Goal: Communication & Community: Share content

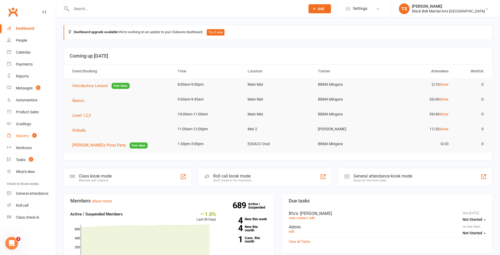
click at [27, 136] on div "Waivers" at bounding box center [22, 136] width 13 height 4
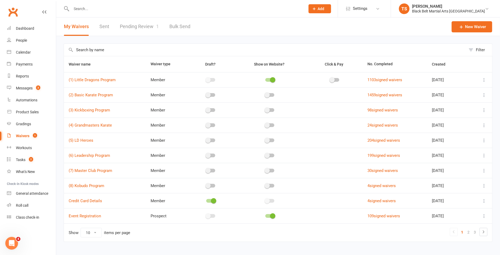
click at [85, 9] on input "text" at bounding box center [186, 8] width 232 height 7
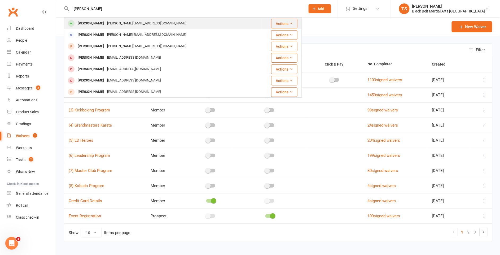
type input "[PERSON_NAME]"
click at [84, 25] on div "[PERSON_NAME]" at bounding box center [90, 24] width 29 height 8
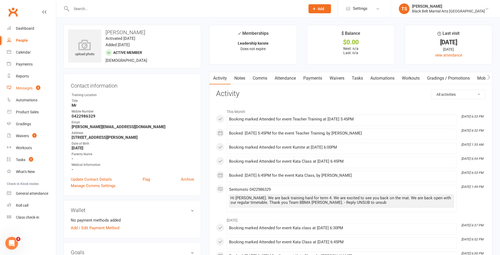
click at [23, 88] on div "Messages" at bounding box center [24, 88] width 17 height 4
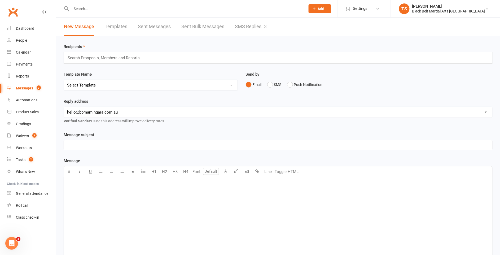
click at [247, 25] on link "SMS Replies 3" at bounding box center [251, 26] width 32 height 18
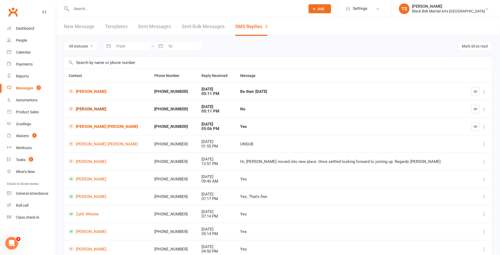
click at [87, 109] on link "[PERSON_NAME]" at bounding box center [107, 108] width 76 height 5
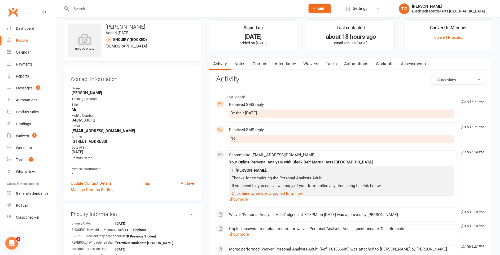
scroll to position [7, 0]
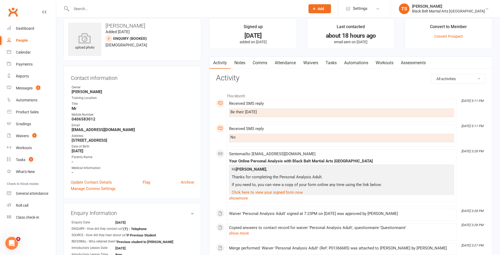
click at [260, 62] on link "Comms" at bounding box center [260, 63] width 22 height 12
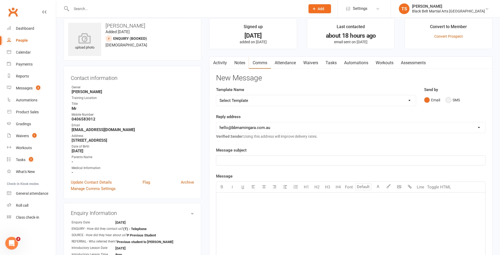
click at [447, 98] on button "SMS" at bounding box center [453, 100] width 14 height 10
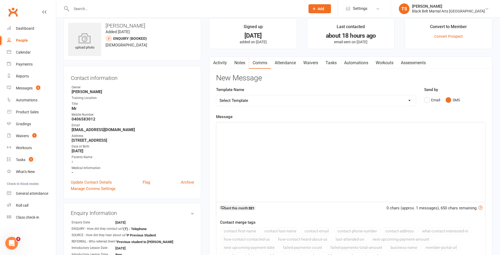
click at [306, 128] on p "﻿" at bounding box center [351, 127] width 263 height 6
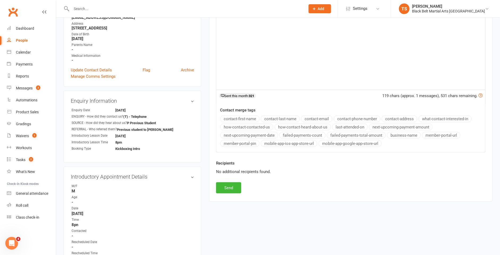
scroll to position [126, 0]
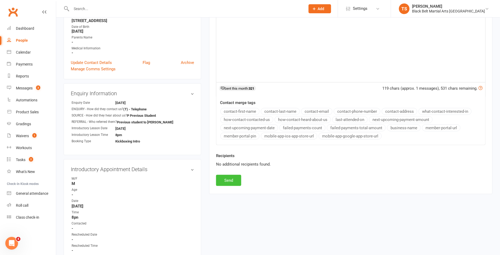
click at [232, 179] on button "Send" at bounding box center [228, 180] width 25 height 11
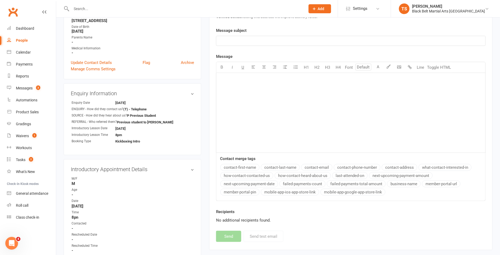
click at [120, 7] on input "text" at bounding box center [186, 8] width 232 height 7
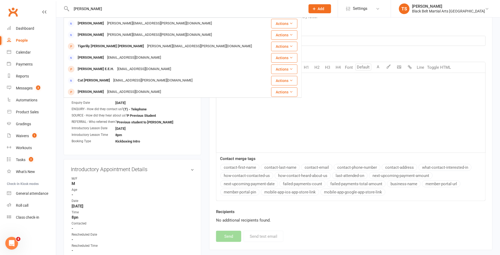
type input "[PERSON_NAME]"
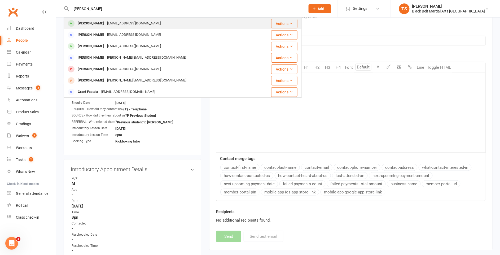
click at [106, 26] on div "[EMAIL_ADDRESS][DOMAIN_NAME]" at bounding box center [134, 24] width 57 height 8
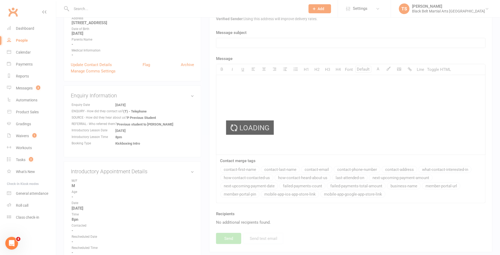
scroll to position [124, 0]
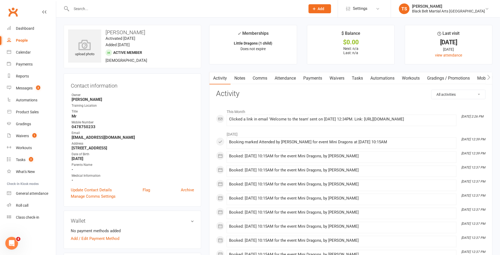
drag, startPoint x: 266, startPoint y: 78, endPoint x: 281, endPoint y: 81, distance: 15.4
click at [266, 78] on link "Comms" at bounding box center [260, 78] width 22 height 12
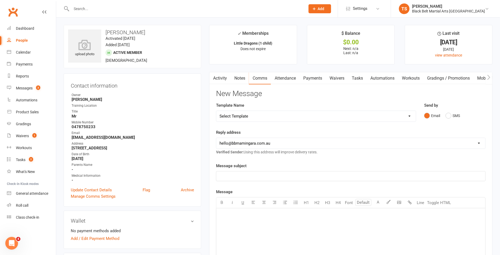
click at [409, 116] on select "Select Template [SMS] 14 Day Absentee AFU Lil Dragons [SMS] 14 day Absentee AFU…" at bounding box center [316, 116] width 200 height 11
select select "15"
click at [216, 111] on select "Select Template [SMS] 14 Day Absentee AFU Lil Dragons [SMS] 14 day Absentee AFU…" at bounding box center [316, 116] width 200 height 11
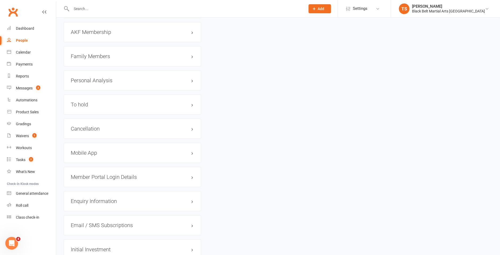
scroll to position [580, 0]
click at [104, 77] on h3 "Personal Analysis edit" at bounding box center [132, 80] width 123 height 6
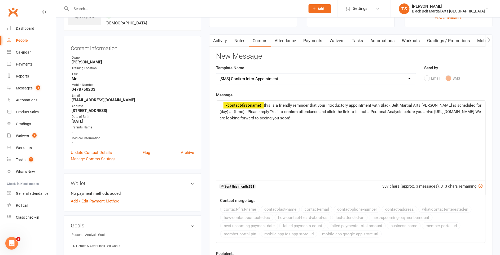
scroll to position [0, 0]
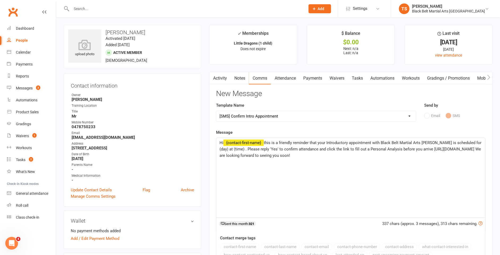
click at [476, 143] on span "this is a friendly reminder that your Introductory appointment with Black Belt …" at bounding box center [351, 148] width 263 height 17
click at [266, 150] on span "this is a friendly reminder that your Introductory appointment with Black Belt …" at bounding box center [351, 148] width 263 height 17
click at [377, 157] on p "Hi ﻿ {contact-first-name} this is a friendly reminder that your Introductory ap…" at bounding box center [351, 148] width 263 height 19
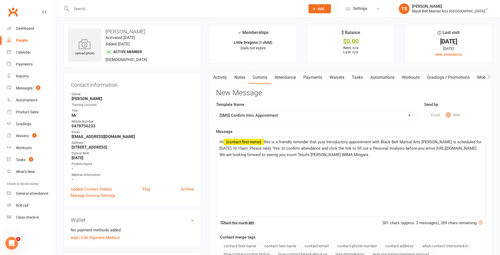
scroll to position [1, 0]
drag, startPoint x: 373, startPoint y: 141, endPoint x: 328, endPoint y: 142, distance: 44.8
click at [328, 142] on span "this is a friendly reminder that your Introductory appointment with Black Belt …" at bounding box center [351, 147] width 263 height 17
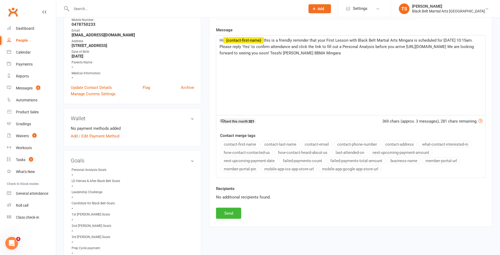
scroll to position [0, 0]
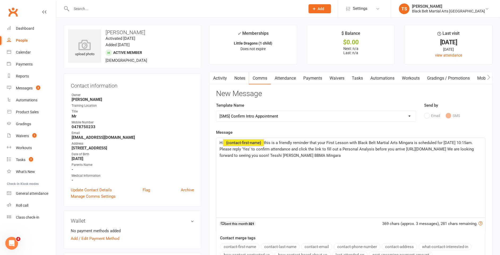
drag, startPoint x: 426, startPoint y: 156, endPoint x: 200, endPoint y: 138, distance: 227.4
copy p "Hi ﻿ {contact-first-name} this is a friendly reminder that your First Lesson wi…"
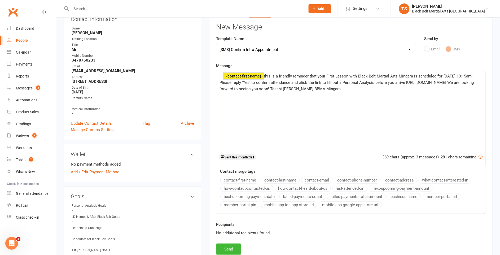
scroll to position [89, 0]
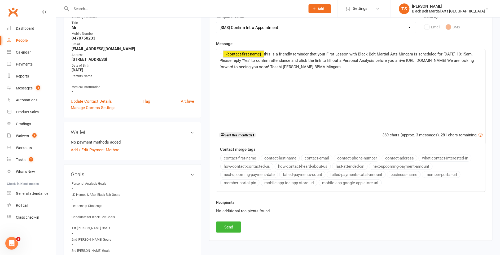
click at [299, 208] on div "No additional recipients found." at bounding box center [351, 211] width 270 height 6
click at [233, 226] on button "Send" at bounding box center [228, 226] width 25 height 11
select select
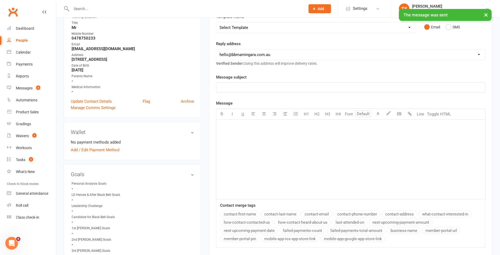
scroll to position [92, 0]
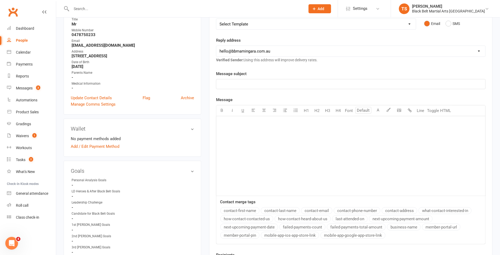
click at [103, 8] on input "text" at bounding box center [186, 8] width 232 height 7
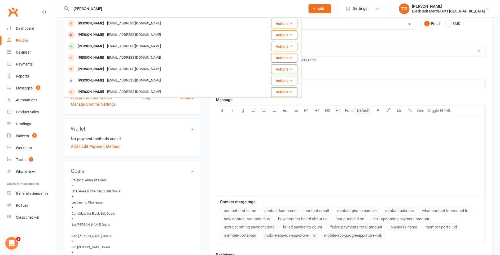
type input "[PERSON_NAME]"
click at [118, 24] on div "[EMAIL_ADDRESS][DOMAIN_NAME]" at bounding box center [134, 24] width 57 height 8
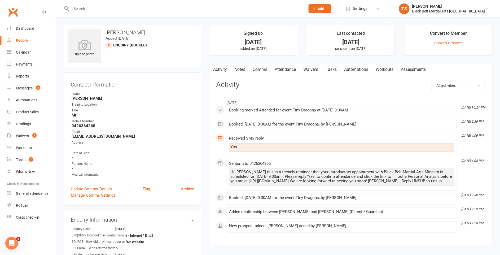
drag, startPoint x: 448, startPoint y: 181, endPoint x: 229, endPoint y: 170, distance: 219.8
click at [229, 170] on li "[DATE] 4:08 PM Sent sms to [PHONE_NUMBER] Hi [PERSON_NAME] this is a friendly r…" at bounding box center [342, 175] width 230 height 32
click at [263, 70] on link "Comms" at bounding box center [260, 69] width 22 height 12
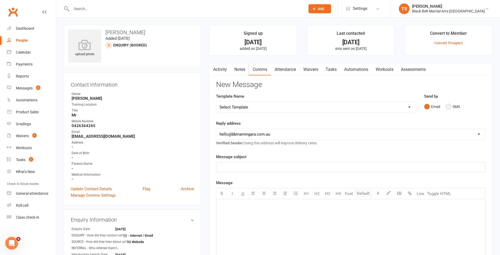
drag, startPoint x: 448, startPoint y: 108, endPoint x: 427, endPoint y: 126, distance: 27.3
click at [447, 108] on button "SMS" at bounding box center [453, 107] width 14 height 10
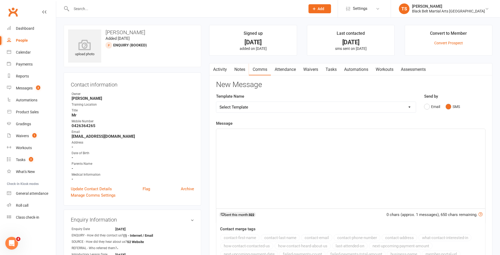
click at [392, 144] on div "﻿" at bounding box center [350, 169] width 269 height 80
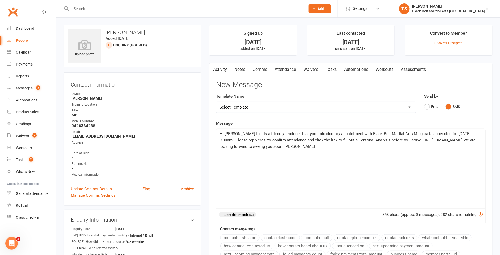
scroll to position [0, 0]
click at [462, 133] on span "Hi [PERSON_NAME] this is a friendly reminder that your Introductory appointment…" at bounding box center [348, 139] width 257 height 17
drag, startPoint x: 476, startPoint y: 133, endPoint x: 466, endPoint y: 152, distance: 21.7
click at [458, 133] on span "Hi [PERSON_NAME] this is a friendly reminder that your Introductory appointment…" at bounding box center [348, 139] width 257 height 17
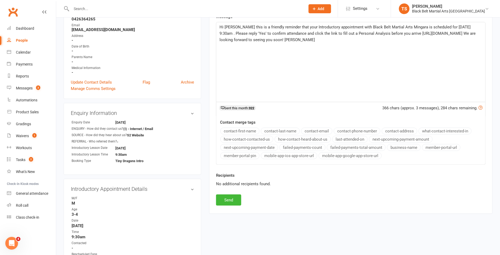
scroll to position [128, 0]
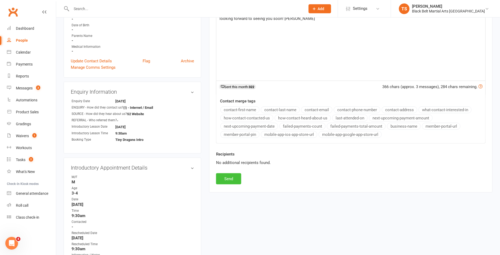
click at [236, 174] on button "Send" at bounding box center [228, 178] width 25 height 11
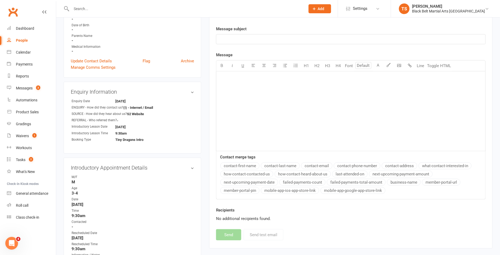
click at [166, 8] on input "text" at bounding box center [186, 8] width 232 height 7
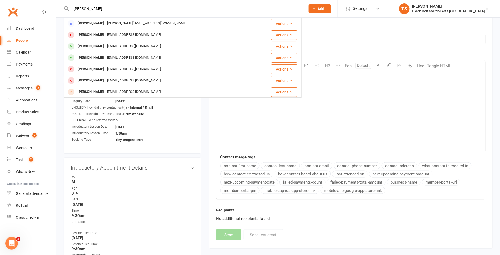
type input "[PERSON_NAME]"
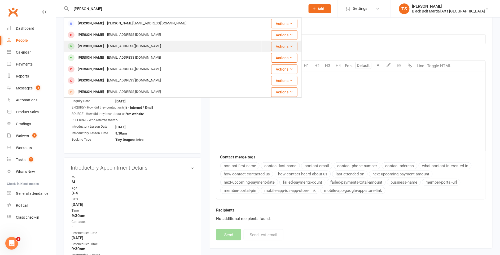
click at [131, 47] on div "[EMAIL_ADDRESS][DOMAIN_NAME]" at bounding box center [134, 46] width 57 height 8
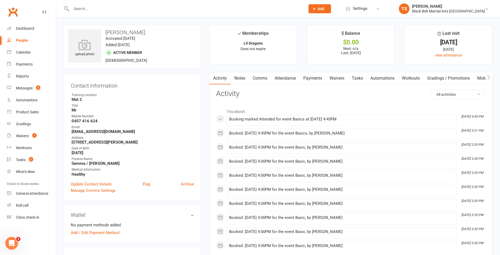
click at [257, 77] on link "Comms" at bounding box center [260, 78] width 22 height 12
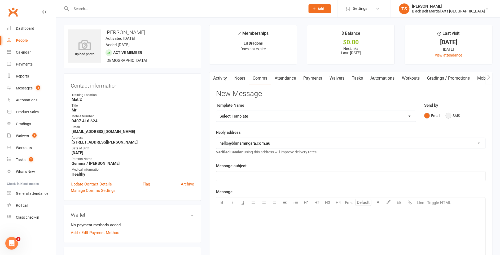
drag, startPoint x: 450, startPoint y: 117, endPoint x: 444, endPoint y: 123, distance: 9.0
click at [450, 117] on button "SMS" at bounding box center [453, 116] width 14 height 10
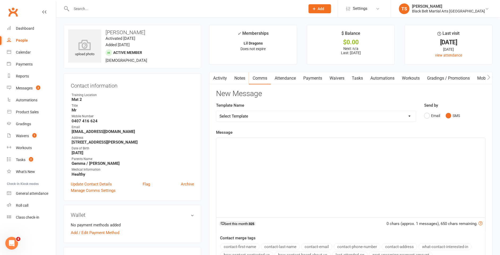
click at [406, 155] on div "﻿" at bounding box center [350, 178] width 269 height 80
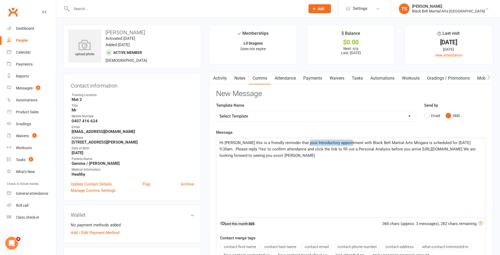
drag, startPoint x: 343, startPoint y: 141, endPoint x: 341, endPoint y: 149, distance: 8.4
click at [303, 143] on span "Hi [PERSON_NAME] this is a friendly reminder that your Introductory appointment…" at bounding box center [348, 148] width 257 height 17
drag, startPoint x: 239, startPoint y: 142, endPoint x: 258, endPoint y: 160, distance: 25.9
click at [239, 143] on span "Hi [PERSON_NAME] this is a friendly reminder that your Basics Lesson with Black…" at bounding box center [351, 148] width 262 height 17
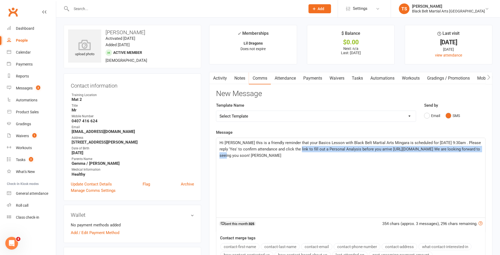
drag, startPoint x: 290, startPoint y: 155, endPoint x: 307, endPoint y: 150, distance: 18.4
click at [307, 150] on span "Hi [PERSON_NAME] this is a friendly reminder that your Basics Lesson with Black…" at bounding box center [351, 148] width 262 height 17
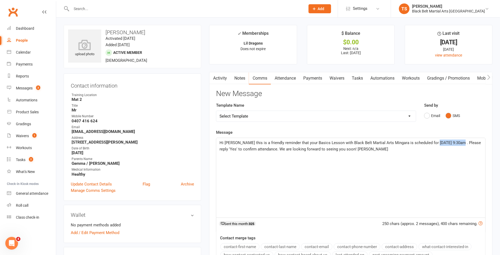
drag, startPoint x: 458, startPoint y: 142, endPoint x: 433, endPoint y: 144, distance: 24.7
click at [433, 144] on p "Hi [PERSON_NAME] this is a friendly reminder that your Basics Lesson with Black…" at bounding box center [351, 145] width 263 height 13
drag, startPoint x: 476, startPoint y: 142, endPoint x: 468, endPoint y: 143, distance: 8.5
click at [468, 143] on span "Hi [PERSON_NAME] this is a friendly reminder that your Basics Lesson with Black…" at bounding box center [351, 145] width 262 height 11
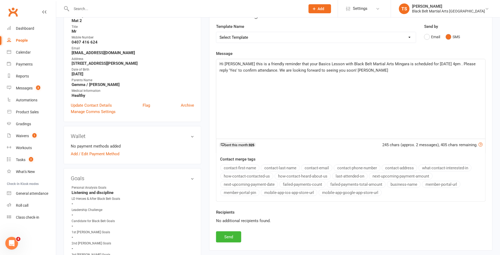
scroll to position [94, 0]
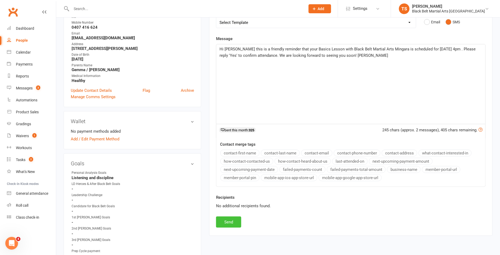
click at [233, 217] on button "Send" at bounding box center [228, 221] width 25 height 11
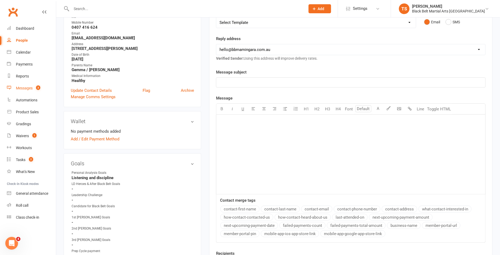
click at [27, 87] on div "Messages" at bounding box center [24, 88] width 17 height 4
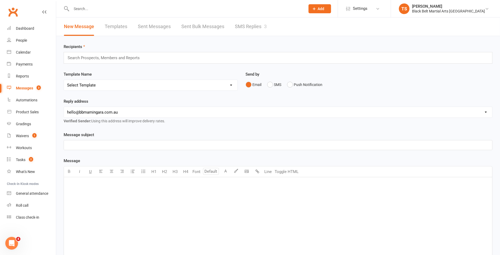
click at [256, 29] on link "SMS Replies 3" at bounding box center [251, 26] width 32 height 18
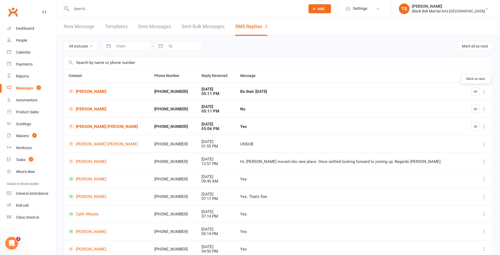
click at [475, 90] on icon "button" at bounding box center [476, 91] width 4 height 4
click at [478, 110] on button "button" at bounding box center [475, 109] width 8 height 8
click at [476, 127] on icon "button" at bounding box center [476, 126] width 4 height 4
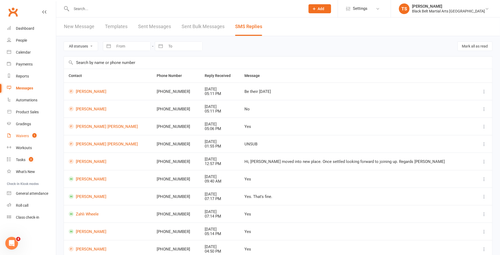
click at [24, 137] on div "Waivers" at bounding box center [22, 136] width 13 height 4
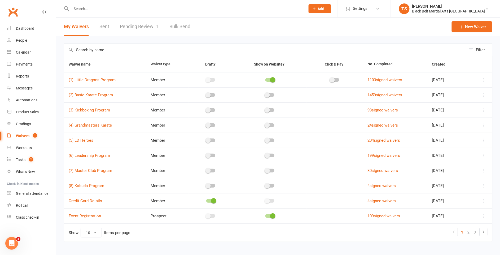
click at [77, 9] on input "text" at bounding box center [186, 8] width 232 height 7
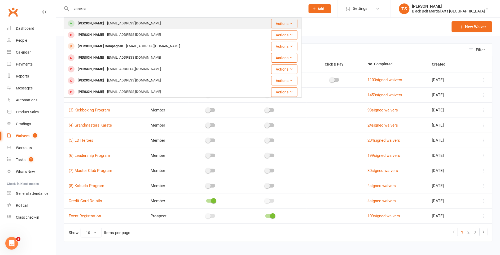
type input "zane cal"
click at [80, 26] on div "[PERSON_NAME]" at bounding box center [90, 24] width 29 height 8
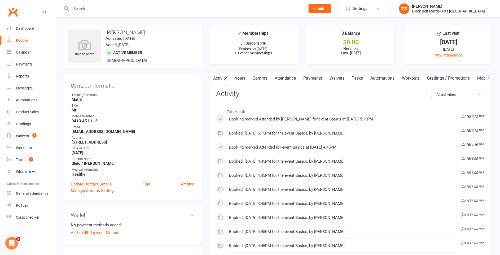
click at [290, 77] on link "Attendance" at bounding box center [285, 78] width 29 height 12
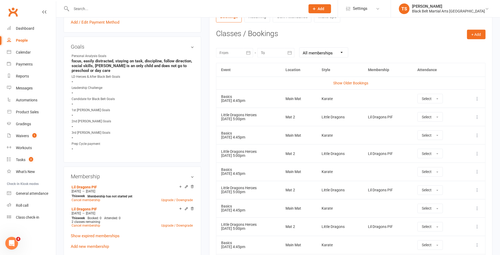
scroll to position [211, 0]
click at [478, 115] on icon at bounding box center [477, 115] width 5 height 5
click at [460, 148] on link "Remove booking" at bounding box center [454, 147] width 52 height 11
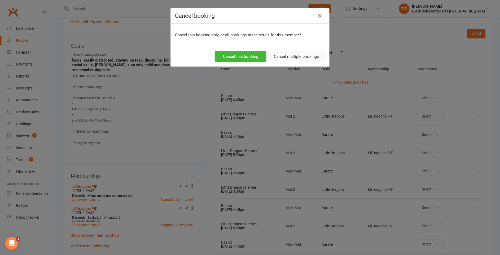
click at [285, 56] on button "Cancel multiple bookings" at bounding box center [296, 56] width 57 height 11
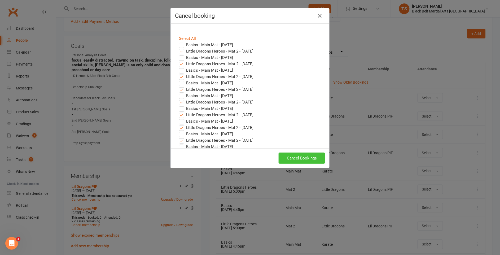
click at [309, 155] on button "Cancel Bookings" at bounding box center [302, 157] width 46 height 11
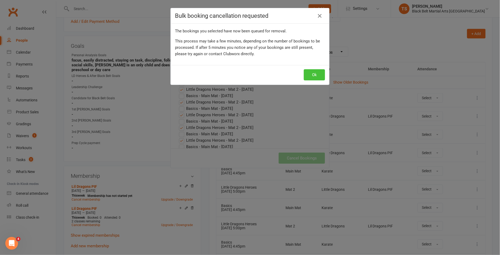
click at [312, 76] on button "Ok" at bounding box center [314, 74] width 21 height 11
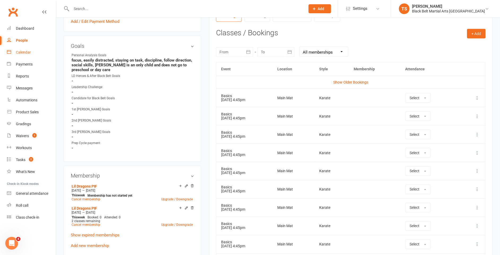
click at [28, 53] on div "Calendar" at bounding box center [23, 52] width 15 height 4
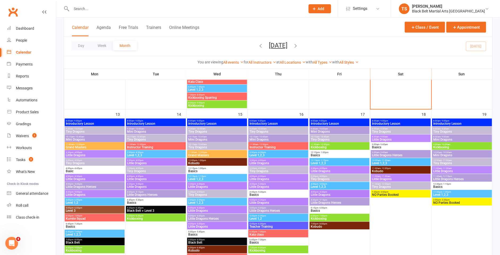
scroll to position [193, 0]
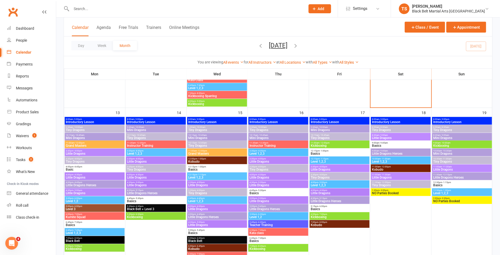
click at [139, 200] on span "Basics" at bounding box center [156, 201] width 58 height 3
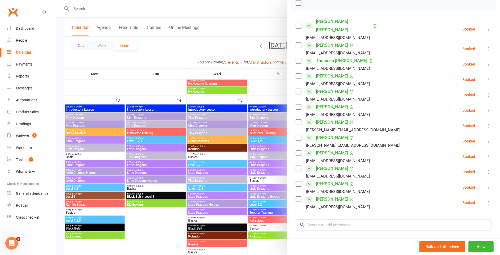
scroll to position [206, 0]
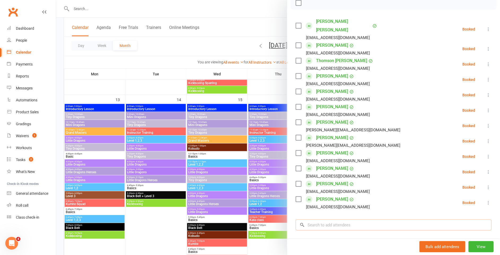
click at [334, 219] on input "search" at bounding box center [394, 224] width 196 height 11
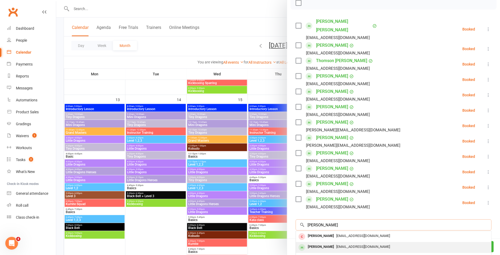
type input "[PERSON_NAME]"
click at [338, 244] on span "[EMAIL_ADDRESS][DOMAIN_NAME]" at bounding box center [363, 246] width 54 height 4
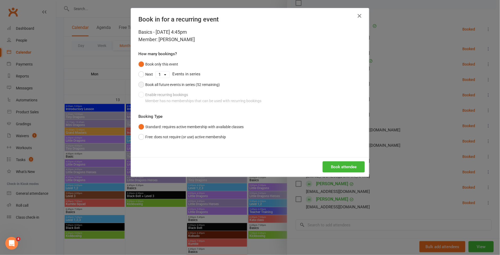
click at [144, 85] on button "Book all future events in series (52 remaining)" at bounding box center [178, 85] width 81 height 10
click at [349, 170] on button "Book attendee" at bounding box center [344, 166] width 42 height 11
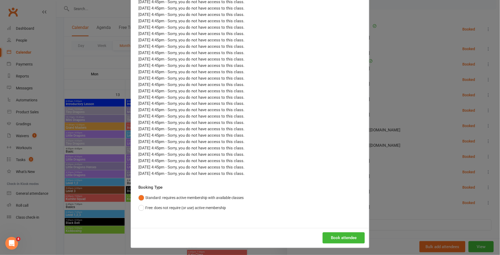
scroll to position [212, 0]
click at [140, 207] on button "Free: does not require (or use) active membership" at bounding box center [181, 208] width 87 height 10
click at [335, 236] on button "Book attendee" at bounding box center [344, 237] width 42 height 11
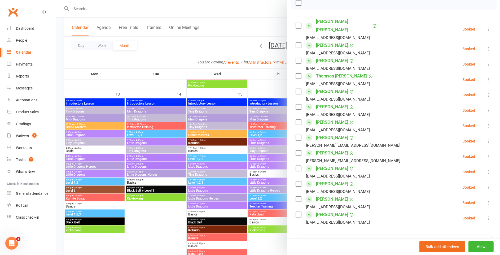
click at [227, 25] on div at bounding box center [278, 127] width 444 height 255
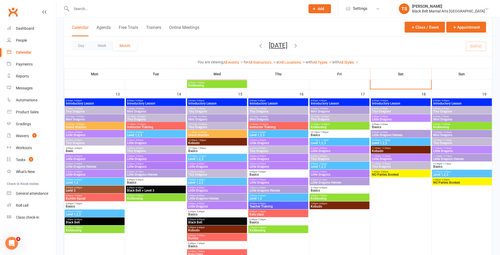
click at [87, 8] on input "text" at bounding box center [186, 8] width 232 height 7
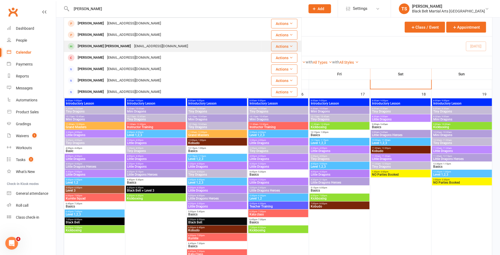
type input "[PERSON_NAME]"
click at [133, 48] on div "[EMAIL_ADDRESS][DOMAIN_NAME]" at bounding box center [161, 46] width 57 height 8
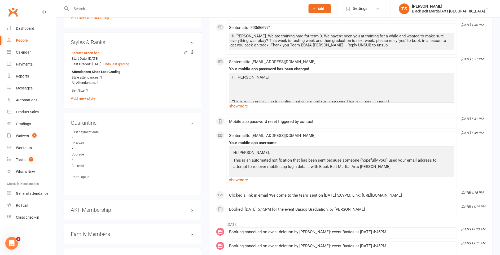
scroll to position [426, 0]
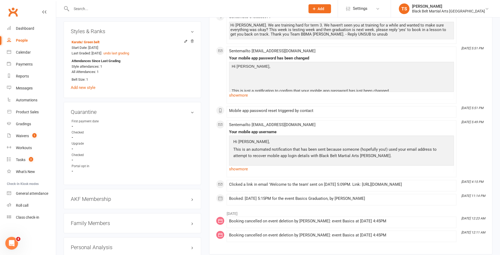
click at [97, 221] on h3 "Family Members" at bounding box center [132, 223] width 123 height 6
click at [97, 231] on link "[PERSON_NAME] - Parent / Guardian" at bounding box center [102, 234] width 61 height 6
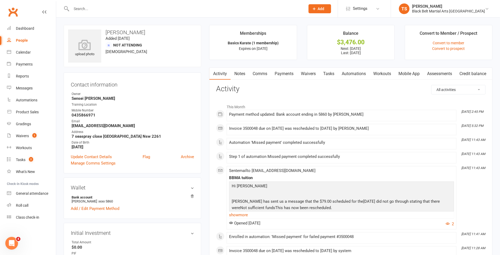
click at [289, 74] on link "Payments" at bounding box center [284, 74] width 26 height 12
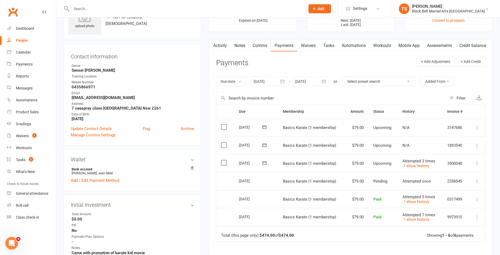
scroll to position [39, 0]
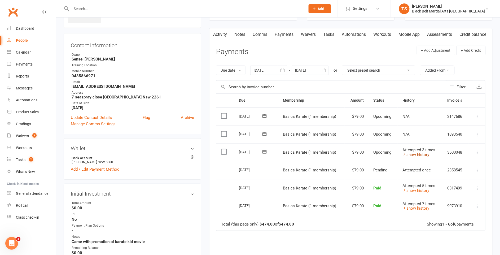
click at [413, 154] on link "show history" at bounding box center [415, 154] width 27 height 5
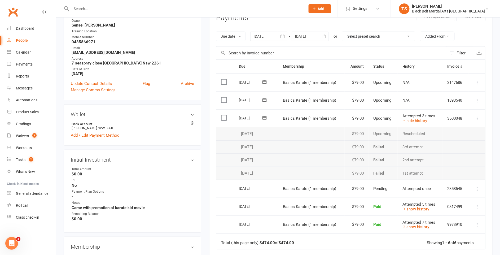
scroll to position [73, 0]
click at [479, 118] on icon at bounding box center [477, 117] width 5 height 5
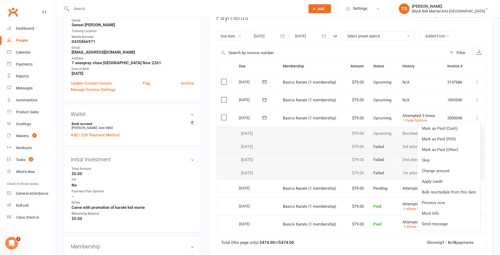
scroll to position [77, 0]
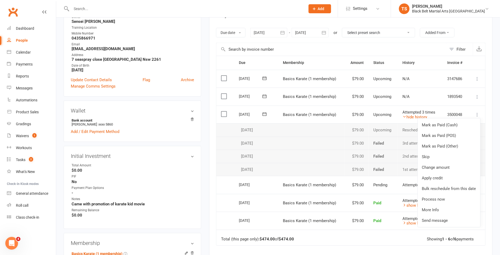
click at [207, 148] on main "Memberships Basics Karate (1 membership) Expires on [DATE] Balance $3,476.00 Ne…" at bounding box center [350, 137] width 291 height 379
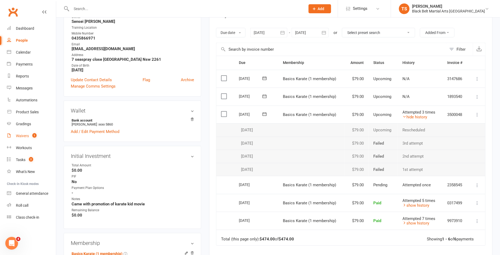
click at [24, 137] on div "Waivers" at bounding box center [22, 136] width 13 height 4
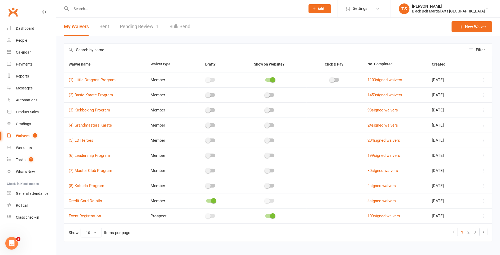
click at [132, 24] on link "Pending Review 1" at bounding box center [139, 26] width 39 height 18
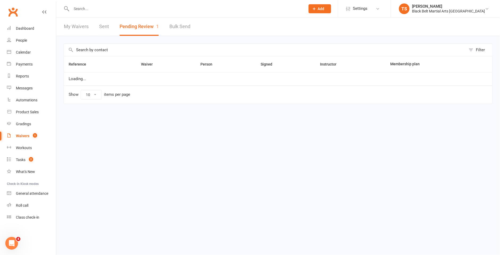
select select "50"
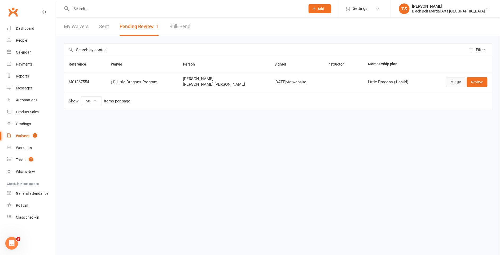
click at [451, 83] on link "Merge" at bounding box center [455, 82] width 19 height 10
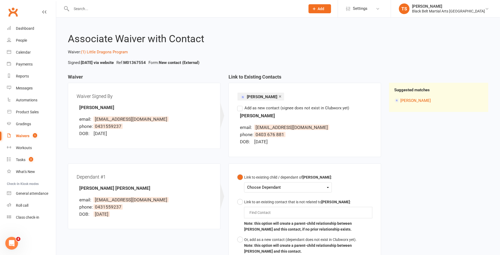
click at [286, 185] on div "Choose Dependant" at bounding box center [288, 187] width 82 height 7
click at [279, 200] on link "[PERSON_NAME] [PERSON_NAME]" at bounding box center [290, 199] width 86 height 11
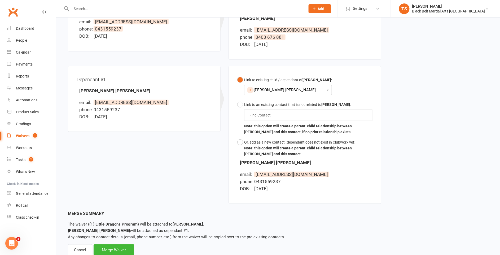
scroll to position [113, 0]
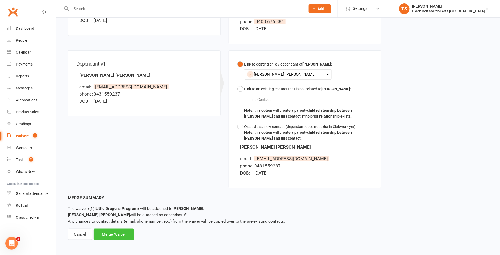
click at [123, 234] on div "Merge Waiver" at bounding box center [114, 234] width 41 height 11
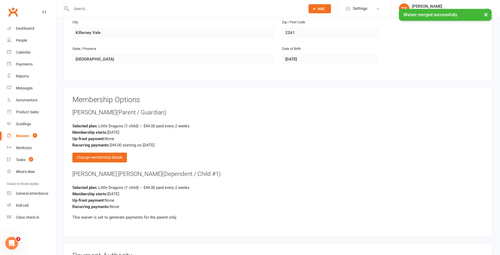
scroll to position [370, 0]
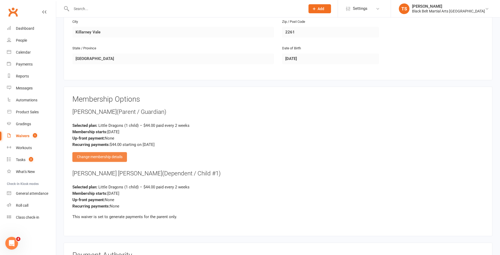
click at [86, 155] on div "Change membership details" at bounding box center [99, 157] width 55 height 10
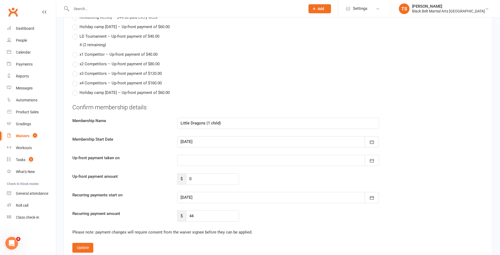
scroll to position [1014, 0]
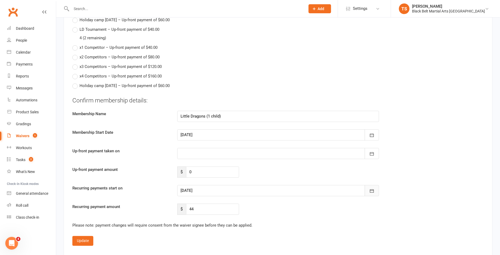
click at [372, 188] on icon "button" at bounding box center [371, 190] width 5 height 5
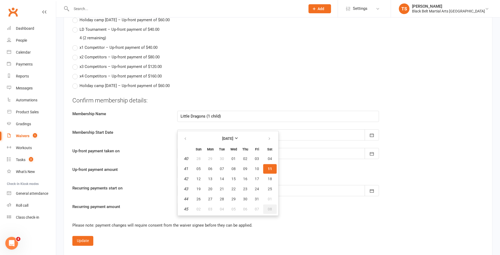
click at [271, 205] on button "08" at bounding box center [270, 209] width 14 height 10
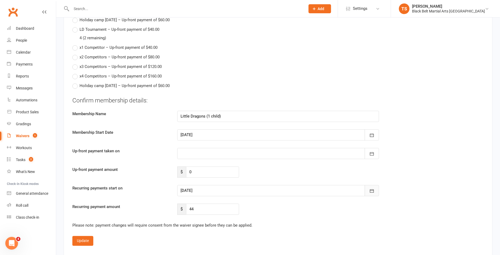
click at [373, 188] on icon "button" at bounding box center [371, 190] width 5 height 5
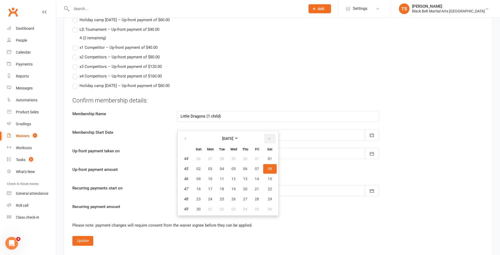
click at [268, 137] on icon "button" at bounding box center [270, 139] width 4 height 4
click at [186, 137] on icon "button" at bounding box center [186, 139] width 4 height 4
click at [185, 137] on icon "button" at bounding box center [186, 139] width 4 height 4
click at [310, 229] on fieldset "Confirm membership details: Membership Name Little Dragons (1 child) Membership…" at bounding box center [277, 171] width 411 height 150
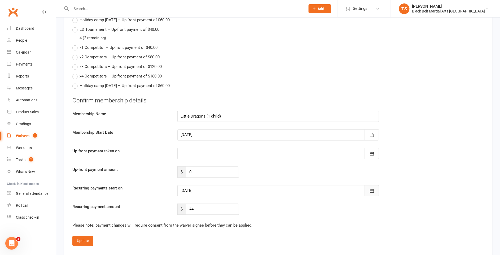
click at [372, 188] on icon "button" at bounding box center [371, 190] width 5 height 5
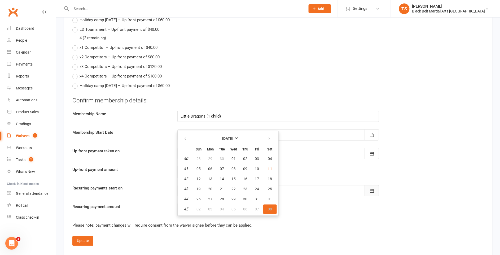
click at [372, 188] on icon "button" at bounding box center [371, 190] width 5 height 5
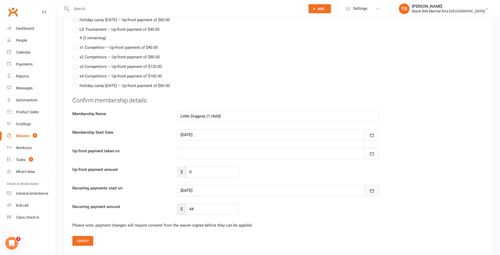
click at [370, 189] on icon "button" at bounding box center [371, 190] width 5 height 5
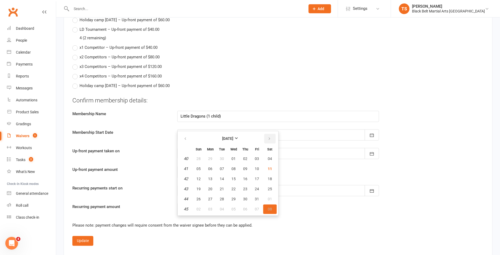
click at [268, 137] on icon "button" at bounding box center [270, 139] width 4 height 4
click at [270, 187] on span "22" at bounding box center [270, 189] width 4 height 4
type input "[DATE]"
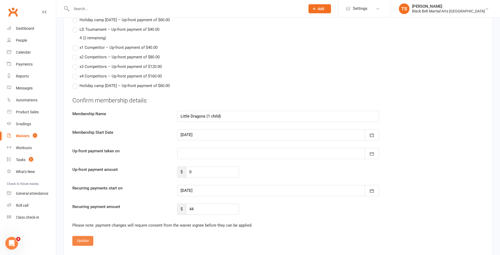
click at [80, 237] on button "Update" at bounding box center [82, 241] width 21 height 10
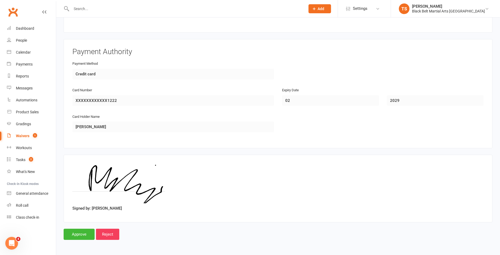
scroll to position [569, 0]
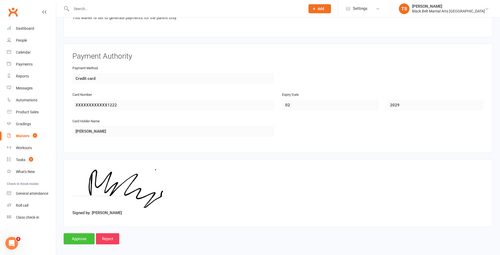
click at [80, 236] on input "Approve" at bounding box center [79, 238] width 31 height 11
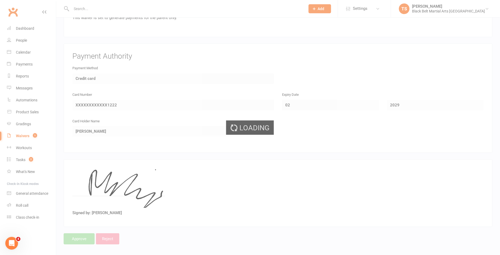
select select "50"
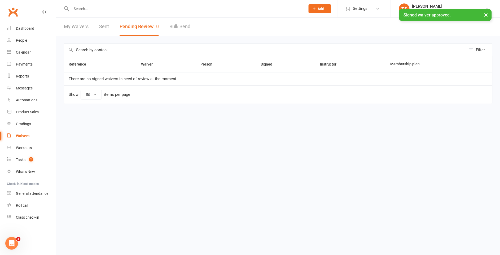
click at [99, 6] on div at bounding box center [183, 8] width 238 height 17
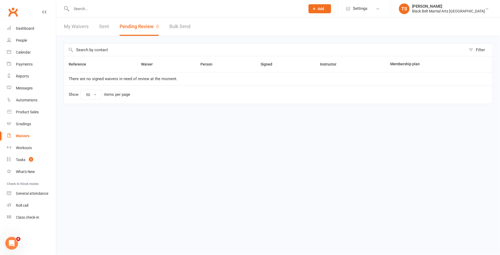
click at [98, 9] on input "text" at bounding box center [186, 8] width 232 height 7
type input "[PERSON_NAME] [PERSON_NAME]"
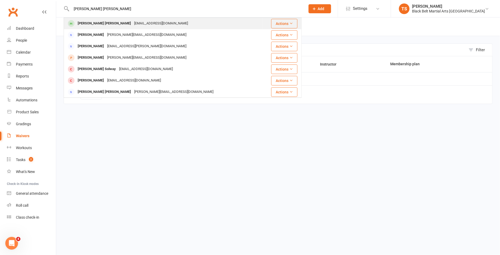
click at [92, 25] on div "[PERSON_NAME] [PERSON_NAME]" at bounding box center [104, 24] width 56 height 8
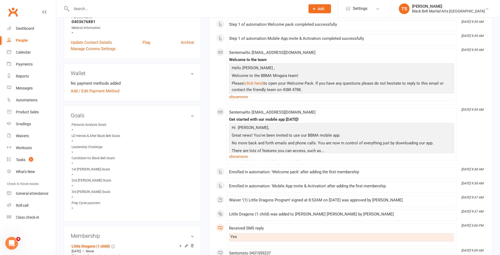
scroll to position [144, 0]
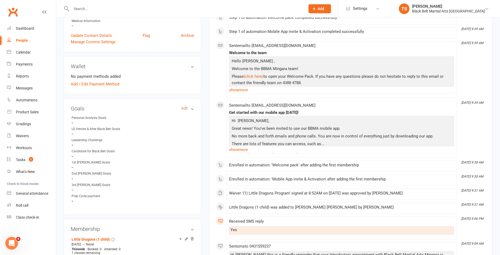
click at [183, 108] on link "edit" at bounding box center [184, 108] width 6 height 5
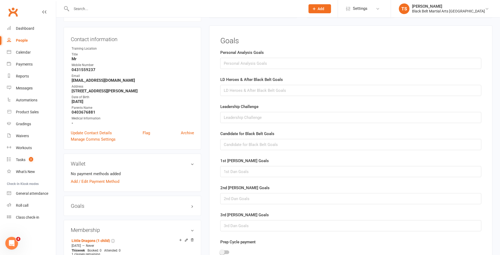
scroll to position [45, 0]
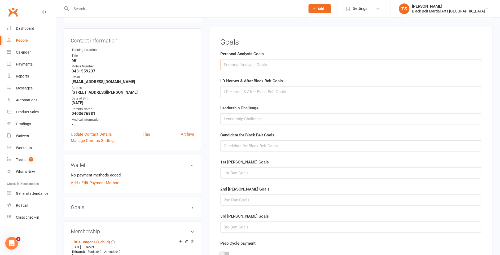
click at [252, 65] on input "text" at bounding box center [350, 64] width 261 height 11
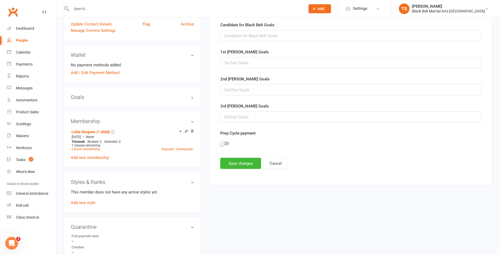
scroll to position [270, 0]
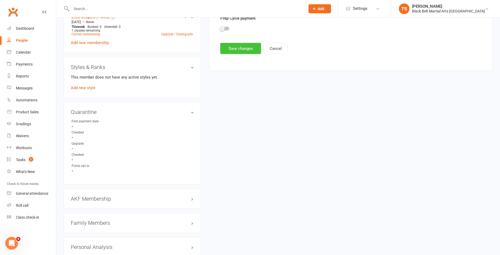
type input "Mum and dad would like [PERSON_NAME] to build on his confidence. He is going to…"
click at [237, 49] on button "Save changes" at bounding box center [240, 48] width 41 height 11
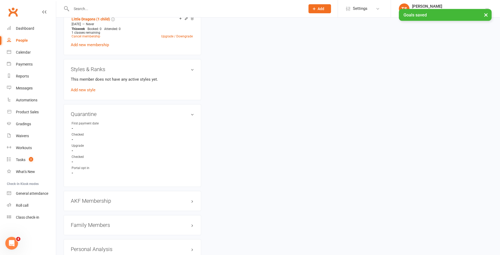
scroll to position [267, 0]
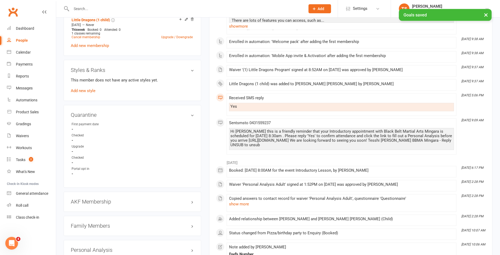
click at [186, 67] on h3 "Styles & Ranks" at bounding box center [132, 70] width 123 height 6
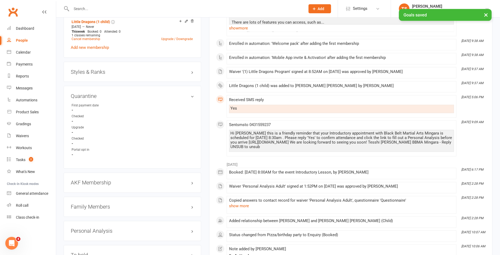
scroll to position [263, 0]
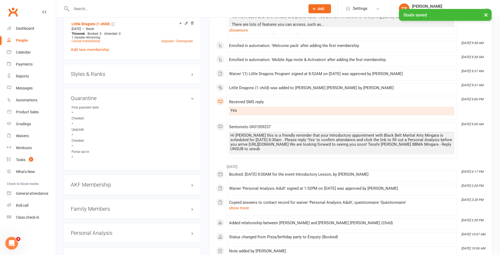
click at [93, 72] on h3 "Styles & Ranks" at bounding box center [132, 74] width 123 height 6
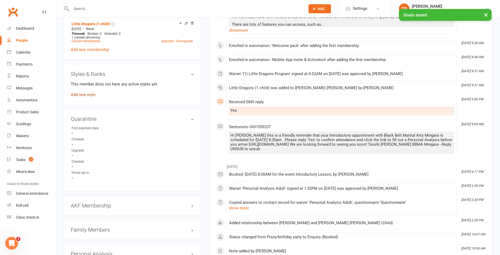
click at [82, 92] on link "Add new style" at bounding box center [83, 94] width 25 height 5
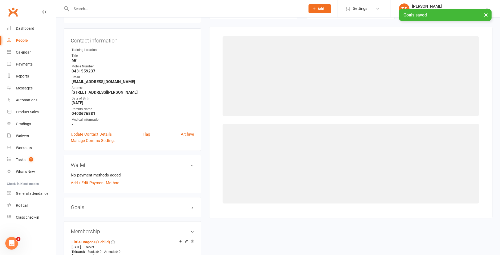
scroll to position [44, 0]
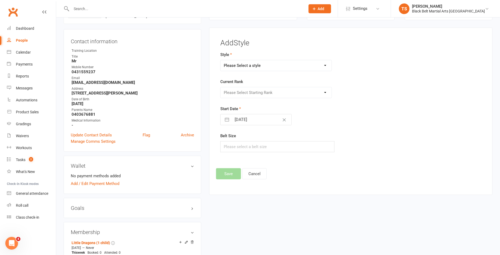
click at [249, 65] on select "Please Select a style Grandmasters Karate Kickboxing Kobudo Little Dragons Mini…" at bounding box center [276, 65] width 111 height 11
select select "766"
click at [221, 60] on select "Please Select a style Grandmasters Karate Kickboxing Kobudo Little Dragons Mini…" at bounding box center [276, 65] width 111 height 11
click at [247, 94] on select "Please Select Starting Rank White belt Green white Blue white belt Purple white…" at bounding box center [276, 92] width 111 height 11
select select "6884"
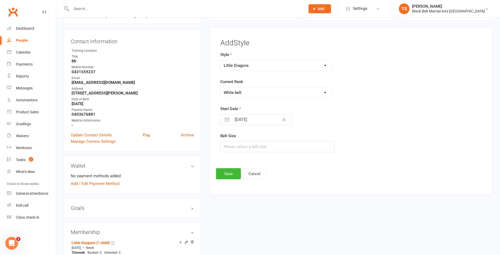
click at [221, 87] on select "Please Select Starting Rank White belt Green white Blue white belt Purple white…" at bounding box center [276, 92] width 111 height 11
click at [249, 146] on input "text" at bounding box center [277, 146] width 114 height 11
type input "1"
click at [233, 169] on button "Save" at bounding box center [228, 173] width 25 height 11
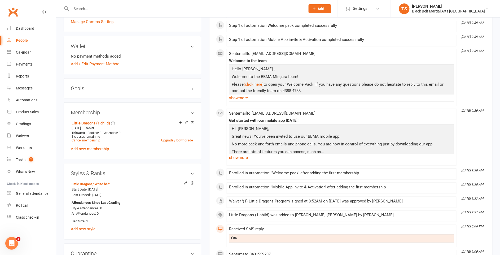
scroll to position [252, 0]
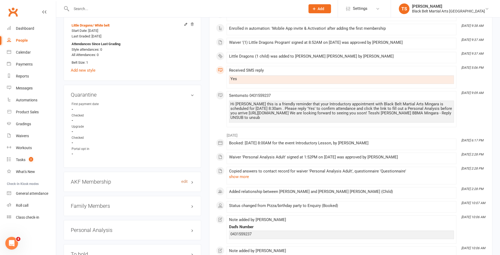
click at [183, 179] on link "edit" at bounding box center [184, 181] width 6 height 5
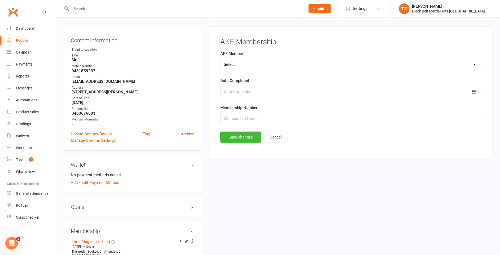
scroll to position [45, 0]
click at [243, 63] on select "Select Yes No Cancelled Transfered" at bounding box center [351, 64] width 261 height 11
select select "No"
click at [221, 59] on select "Select Yes No Cancelled Transfered" at bounding box center [351, 64] width 261 height 11
click at [251, 139] on button "Save changes" at bounding box center [240, 137] width 41 height 11
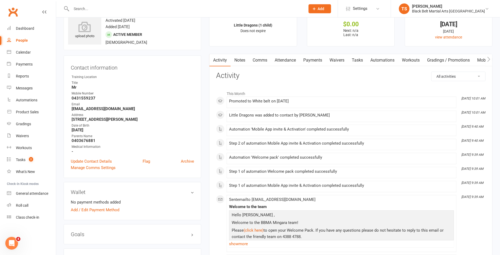
scroll to position [0, 0]
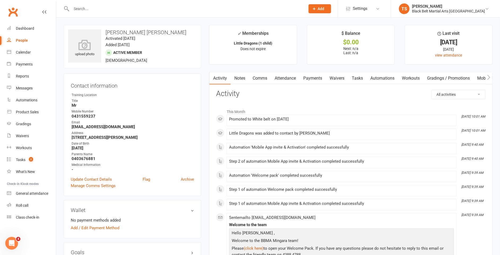
drag, startPoint x: 262, startPoint y: 79, endPoint x: 279, endPoint y: 86, distance: 18.8
click at [262, 79] on link "Comms" at bounding box center [260, 78] width 22 height 12
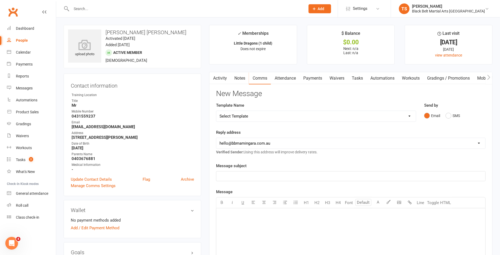
click at [409, 116] on select "Select Template [SMS] 14 Day Absentee AFU Lil Dragons [SMS] 14 day Absentee AFU…" at bounding box center [316, 116] width 200 height 11
select select "32"
click at [216, 111] on select "Select Template [SMS] 14 Day Absentee AFU Lil Dragons [SMS] 14 day Absentee AFU…" at bounding box center [316, 116] width 200 height 11
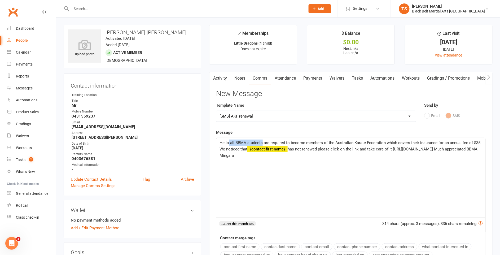
drag, startPoint x: 262, startPoint y: 141, endPoint x: 229, endPoint y: 143, distance: 33.0
click at [229, 143] on span "Hello all BBMA students are required to become members of the Australian Karate…" at bounding box center [351, 145] width 263 height 11
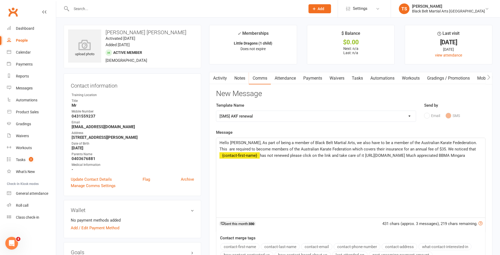
drag, startPoint x: 446, startPoint y: 143, endPoint x: 456, endPoint y: 149, distance: 12.3
click at [446, 143] on span "Hello [PERSON_NAME], As part of being a member of Black Belt Martial Arts, we a…" at bounding box center [349, 145] width 258 height 11
drag, startPoint x: 457, startPoint y: 143, endPoint x: 463, endPoint y: 148, distance: 7.2
click at [457, 143] on span "Hello [PERSON_NAME], As part of being a member of Black Belt Martial Arts, we a…" at bounding box center [352, 145] width 264 height 11
click at [467, 143] on span "Hello [PERSON_NAME], As part of being a member of Black Belt Martial Arts, we a…" at bounding box center [352, 145] width 264 height 11
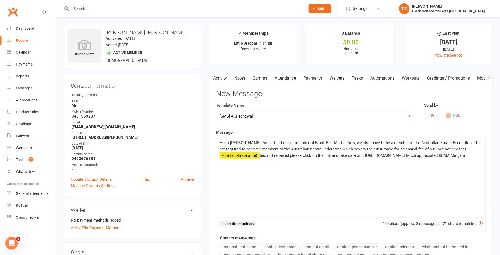
drag, startPoint x: 465, startPoint y: 143, endPoint x: 475, endPoint y: 151, distance: 13.0
click at [465, 143] on span "Hello [PERSON_NAME], As part of being a member of Black Belt Martial Arts, we a…" at bounding box center [352, 145] width 264 height 11
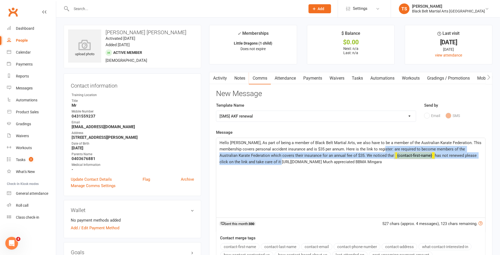
drag, startPoint x: 258, startPoint y: 160, endPoint x: 394, endPoint y: 148, distance: 136.0
click at [394, 148] on p "Hello [PERSON_NAME], As part of being a member of Black Belt Martial Arts, we a…" at bounding box center [351, 151] width 263 height 25
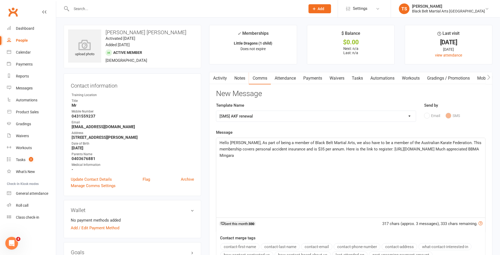
click at [320, 155] on span "Hello [PERSON_NAME], As part of being a member of Black Belt Martial Arts, we a…" at bounding box center [351, 148] width 263 height 17
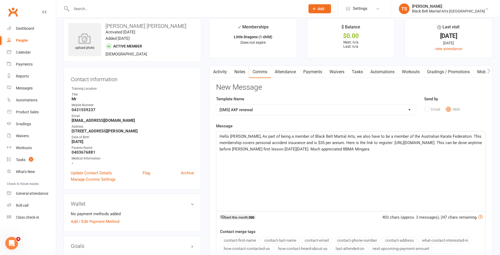
scroll to position [11, 0]
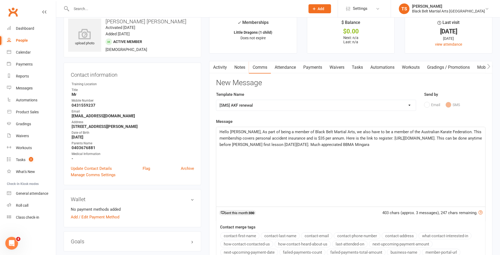
drag, startPoint x: 242, startPoint y: 150, endPoint x: 263, endPoint y: 162, distance: 24.1
click at [242, 147] on span "Hello [PERSON_NAME], As part of being a member of Black Belt Martial Arts, we a…" at bounding box center [352, 137] width 264 height 17
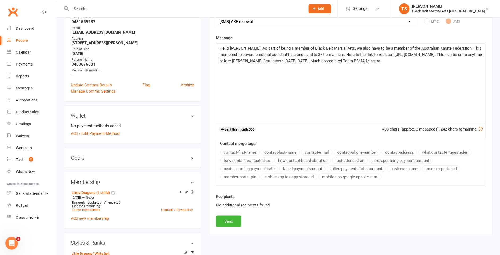
scroll to position [102, 0]
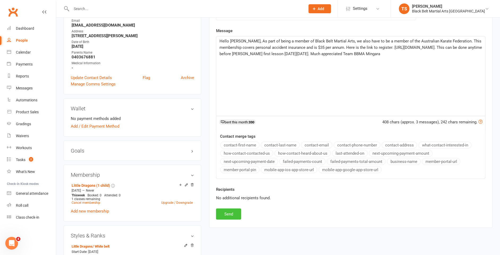
drag, startPoint x: 237, startPoint y: 211, endPoint x: 234, endPoint y: 212, distance: 2.7
click at [237, 211] on button "Send" at bounding box center [228, 213] width 25 height 11
select select
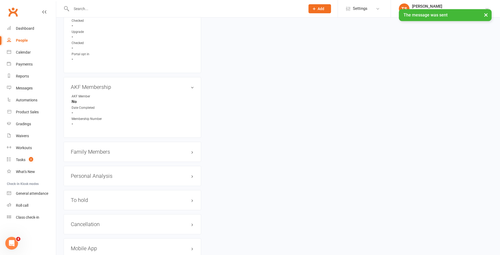
scroll to position [419, 0]
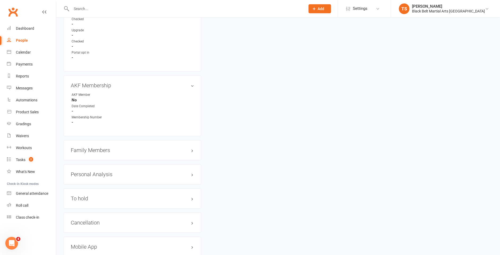
click at [95, 147] on h3 "Family Members" at bounding box center [132, 150] width 123 height 6
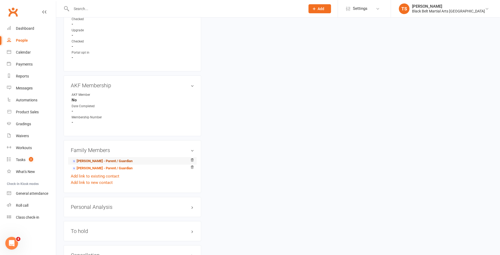
click at [96, 159] on link "[PERSON_NAME] - Parent / Guardian" at bounding box center [102, 161] width 61 height 6
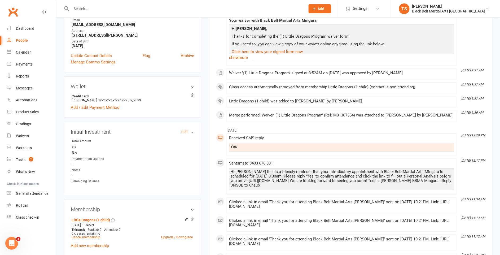
click at [184, 132] on link "edit" at bounding box center [184, 131] width 6 height 5
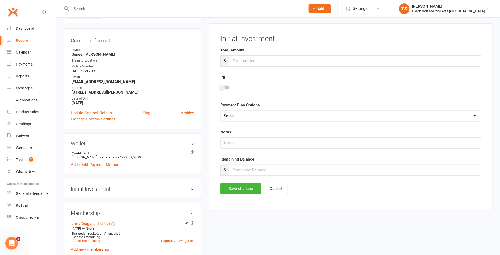
scroll to position [40, 0]
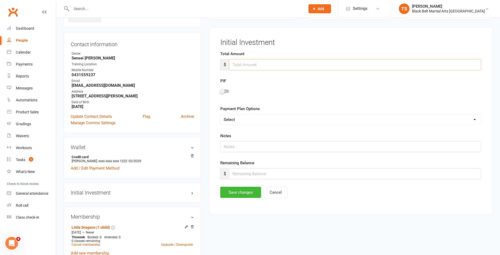
click at [239, 66] on input "number" at bounding box center [355, 64] width 252 height 11
type input "199"
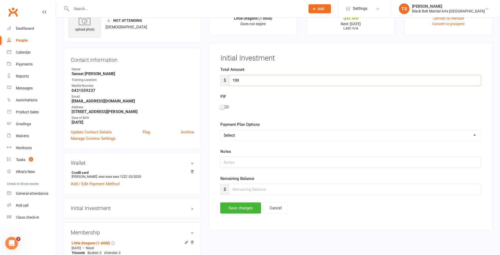
scroll to position [21, 0]
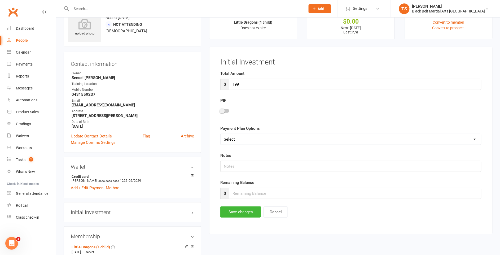
click at [229, 110] on div at bounding box center [224, 111] width 9 height 4
click at [220, 110] on input "checkbox" at bounding box center [220, 110] width 0 height 0
click at [245, 195] on input "number" at bounding box center [355, 193] width 252 height 11
type input "0"
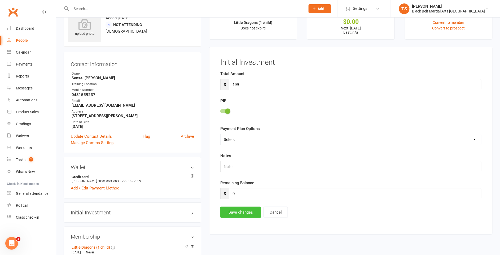
click at [238, 212] on button "Save changes" at bounding box center [240, 212] width 41 height 11
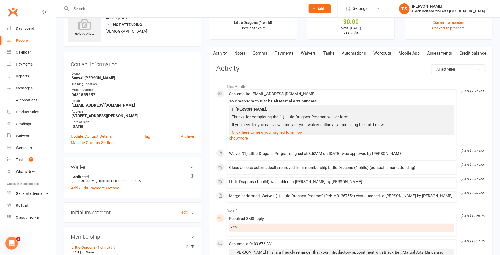
click at [102, 211] on h3 "Initial Investment edit" at bounding box center [132, 212] width 123 height 6
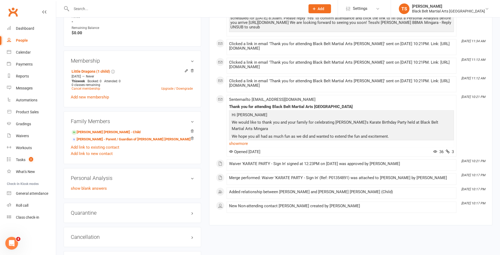
scroll to position [262, 0]
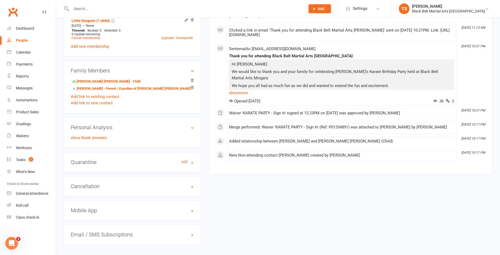
click at [182, 161] on link "edit" at bounding box center [184, 162] width 6 height 5
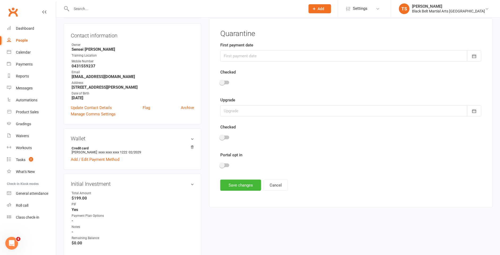
scroll to position [40, 0]
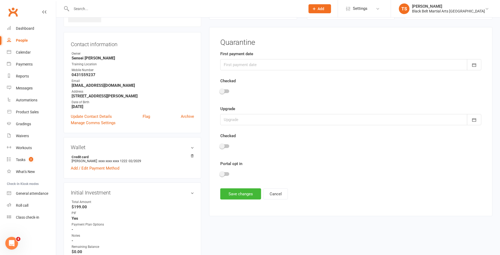
click at [239, 66] on div at bounding box center [350, 64] width 261 height 11
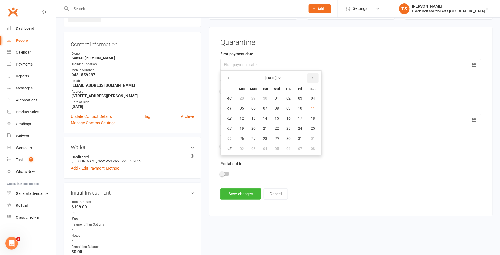
click at [311, 75] on button "button" at bounding box center [312, 78] width 11 height 10
click at [313, 129] on span "22" at bounding box center [313, 128] width 4 height 4
type input "[DATE]"
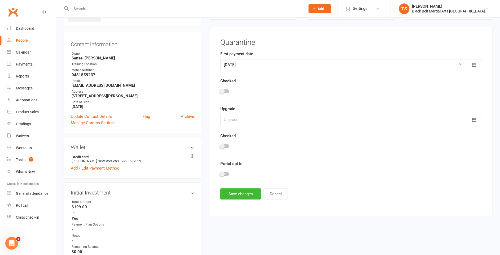
drag, startPoint x: 226, startPoint y: 172, endPoint x: 237, endPoint y: 181, distance: 13.9
click at [227, 173] on div at bounding box center [224, 174] width 9 height 4
click at [220, 173] on input "checkbox" at bounding box center [220, 173] width 0 height 0
click at [240, 194] on button "Save changes" at bounding box center [240, 193] width 41 height 11
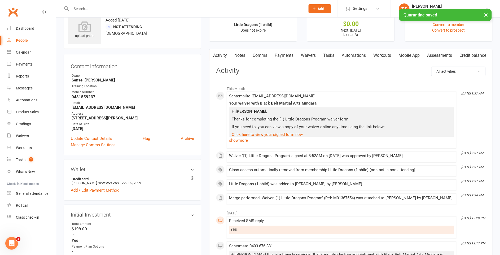
scroll to position [0, 0]
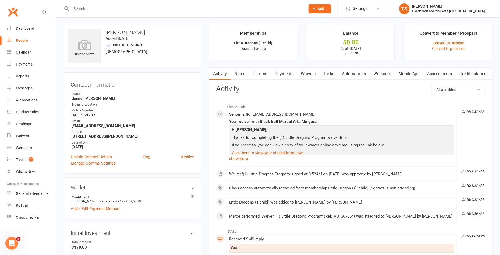
click at [410, 72] on link "Mobile App" at bounding box center [409, 74] width 29 height 12
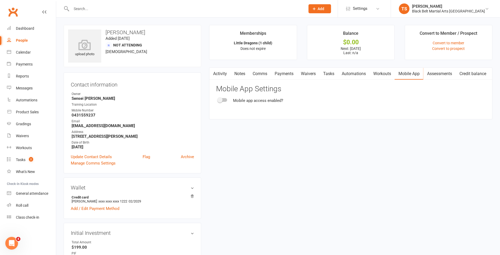
click at [226, 99] on div at bounding box center [222, 100] width 9 height 4
click at [218, 99] on input "checkbox" at bounding box center [218, 99] width 0 height 0
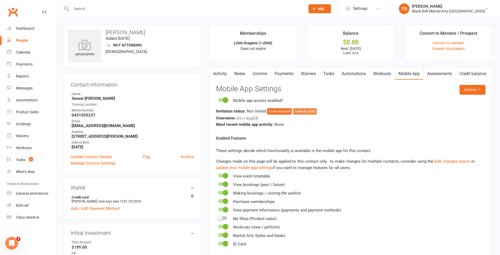
click at [302, 111] on button "Invite by SMS" at bounding box center [305, 111] width 24 height 6
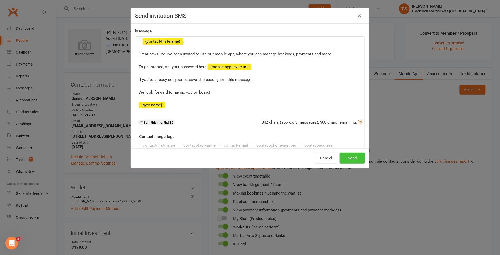
click at [356, 158] on button "Send" at bounding box center [352, 157] width 25 height 11
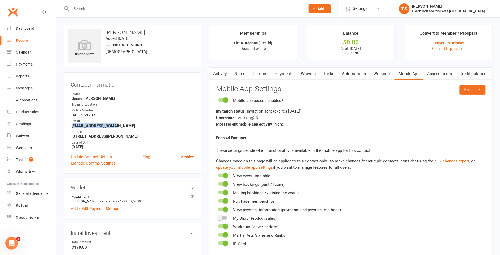
drag, startPoint x: 116, startPoint y: 125, endPoint x: 68, endPoint y: 126, distance: 48.0
click at [68, 126] on div "Contact information Owner Sensei [PERSON_NAME] Training Location Mobile Number …" at bounding box center [133, 122] width 138 height 101
copy strong "[EMAIL_ADDRESS][DOMAIN_NAME]"
click at [17, 54] on div "Calendar" at bounding box center [23, 52] width 15 height 4
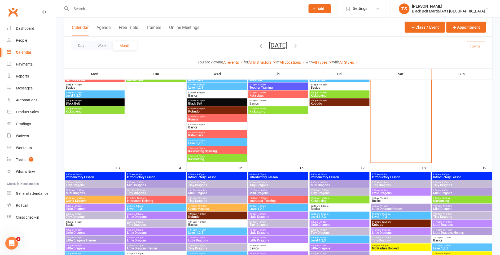
scroll to position [138, 0]
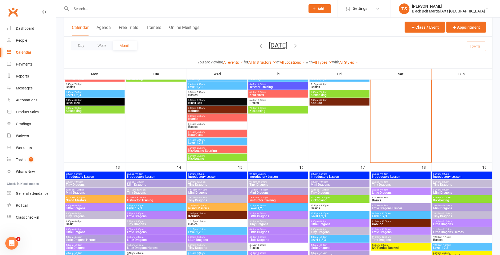
click at [389, 191] on span "Little Dragons" at bounding box center [401, 192] width 58 height 3
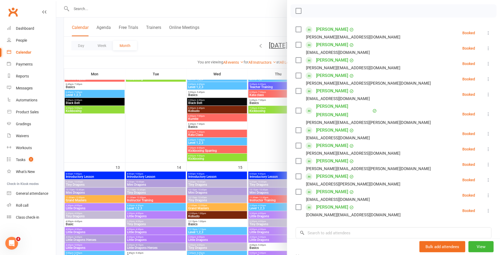
scroll to position [76, 0]
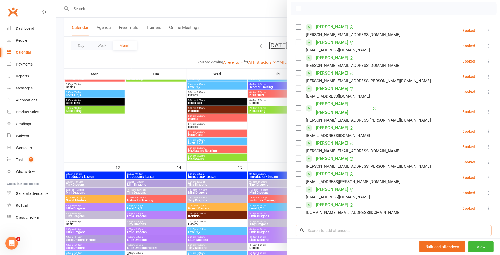
click at [393, 225] on input "search" at bounding box center [394, 230] width 196 height 11
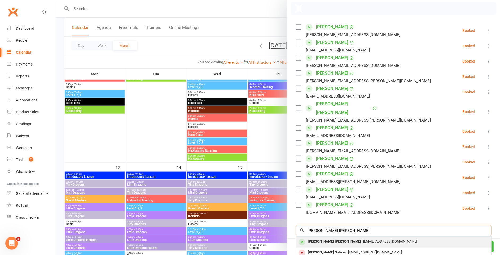
type input "[PERSON_NAME] [PERSON_NAME]"
click at [323, 238] on div "[PERSON_NAME] [PERSON_NAME]" at bounding box center [335, 242] width 58 height 8
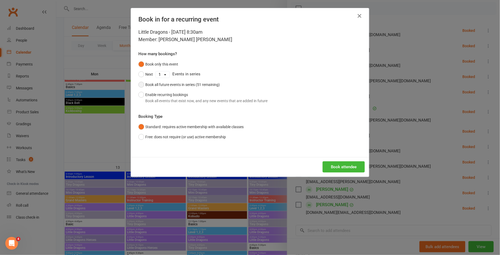
click at [143, 85] on button "Book all future events in series (51 remaining)" at bounding box center [178, 85] width 81 height 10
click at [355, 169] on button "Book attendee" at bounding box center [344, 166] width 42 height 11
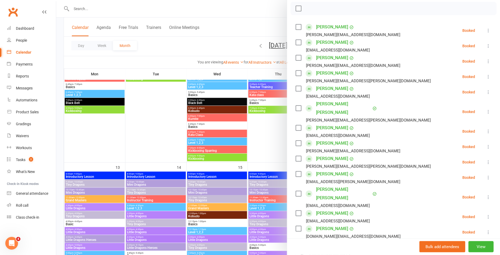
scroll to position [131, 0]
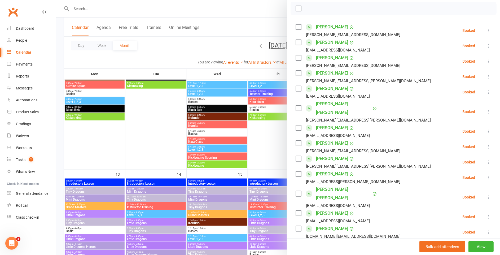
click at [331, 185] on link "[PERSON_NAME] [PERSON_NAME]" at bounding box center [343, 193] width 55 height 17
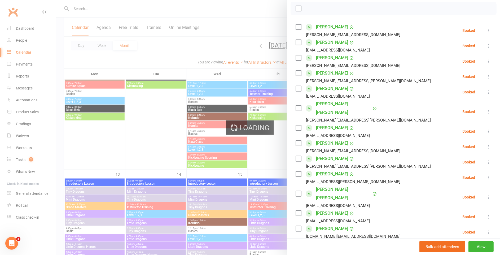
scroll to position [77, 0]
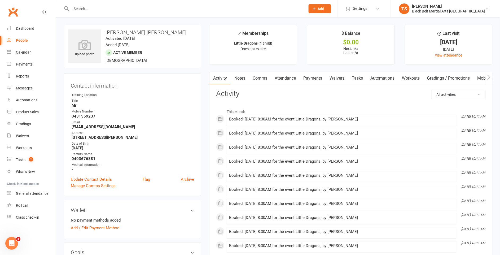
scroll to position [25, 0]
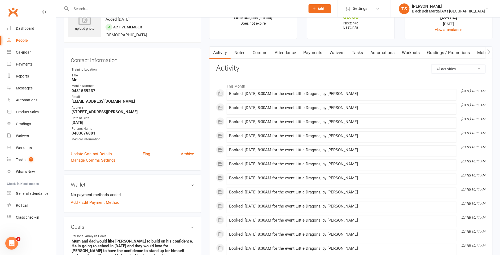
click at [133, 8] on input "text" at bounding box center [186, 8] width 232 height 7
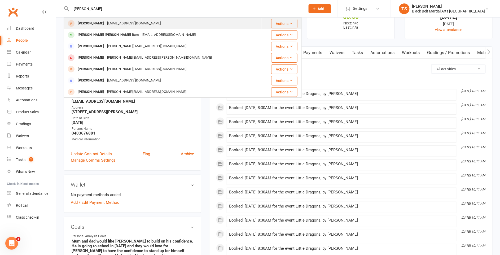
type input "[PERSON_NAME]"
click at [107, 25] on div "[EMAIL_ADDRESS][DOMAIN_NAME]" at bounding box center [134, 24] width 57 height 8
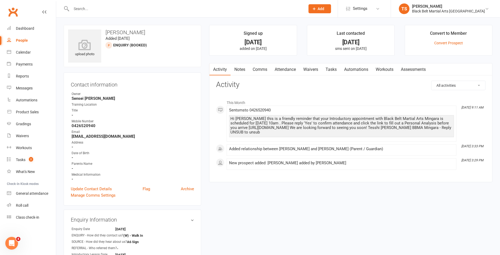
drag, startPoint x: 258, startPoint y: 70, endPoint x: 259, endPoint y: 76, distance: 6.2
click at [258, 70] on link "Comms" at bounding box center [260, 69] width 22 height 12
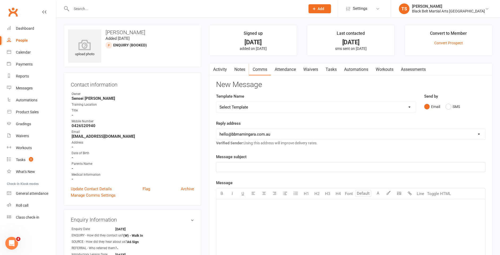
click at [409, 106] on select "Select Template [SMS] 14 Day Absentee AFU Lil Dragons [SMS] 14 day Absentee AFU…" at bounding box center [316, 107] width 200 height 11
select select "8"
click at [216, 102] on select "Select Template [SMS] 14 Day Absentee AFU Lil Dragons [SMS] 14 day Absentee AFU…" at bounding box center [316, 107] width 200 height 11
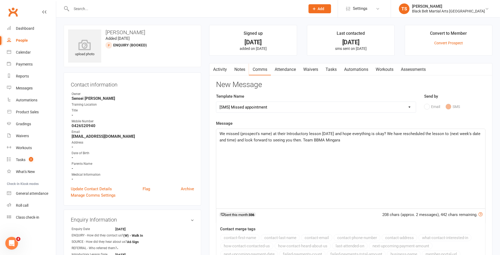
click at [219, 133] on div "We missed (prospect's name) at their Introductory lesson [DATE] and hope everyt…" at bounding box center [350, 169] width 269 height 80
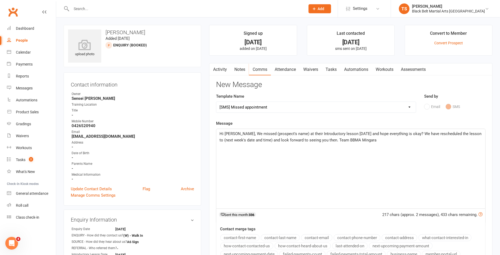
click at [288, 133] on span "Hi [PERSON_NAME], We missed (prospect's name) at their Introductory lesson [DAT…" at bounding box center [351, 136] width 263 height 11
drag, startPoint x: 280, startPoint y: 133, endPoint x: 271, endPoint y: 135, distance: 9.3
click at [271, 135] on span "Hi [PERSON_NAME], We missed [PERSON_NAME] at their Introductory lesson [DATE] a…" at bounding box center [351, 136] width 262 height 11
drag, startPoint x: 229, startPoint y: 140, endPoint x: 438, endPoint y: 134, distance: 209.0
click at [438, 134] on span "Hi [PERSON_NAME], We missed [PERSON_NAME] at his Introductory lesson [DATE] and…" at bounding box center [349, 136] width 259 height 11
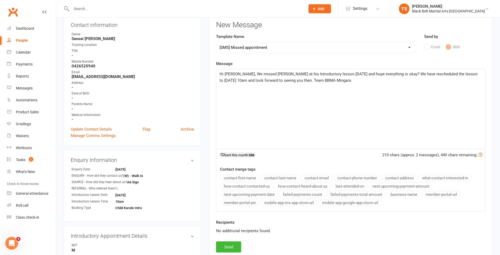
scroll to position [77, 0]
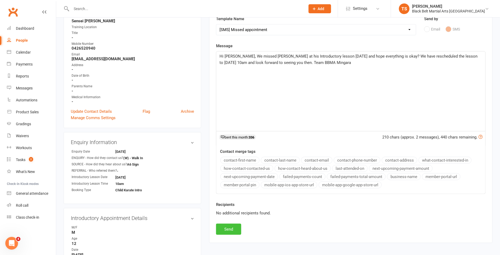
click at [233, 228] on button "Send" at bounding box center [228, 228] width 25 height 11
select select
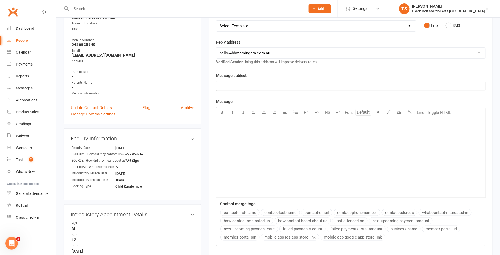
scroll to position [0, 0]
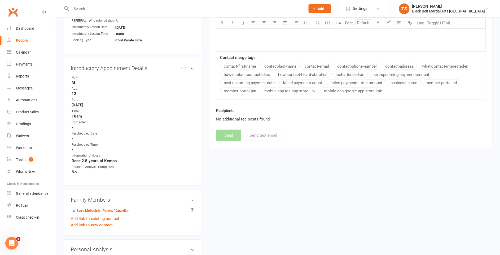
click at [182, 67] on link "edit" at bounding box center [184, 68] width 6 height 5
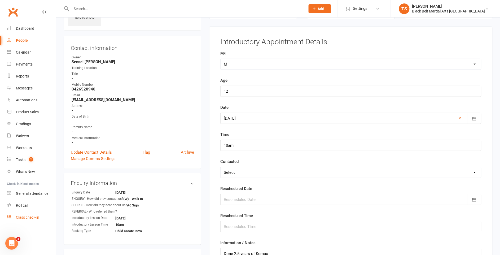
scroll to position [36, 0]
click at [91, 152] on link "Update Contact Details" at bounding box center [91, 153] width 41 height 6
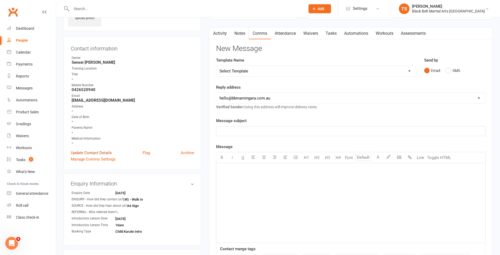
click at [91, 152] on link "Update Contact Details" at bounding box center [91, 153] width 41 height 6
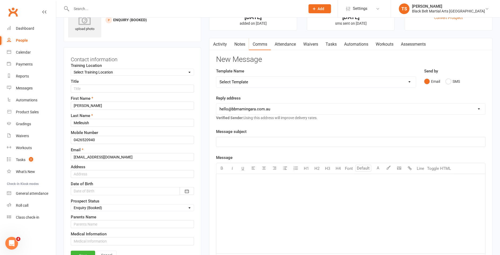
scroll to position [25, 0]
click at [89, 205] on select "Select Enquiry (Booked) Enquiry (Not Booked) Pending (enrolment pack sent) DNS …" at bounding box center [132, 208] width 123 height 6
select select "DNS"
click at [71, 205] on select "Select Enquiry (Booked) Enquiry (Not Booked) Pending (enrolment pack sent) DNS …" at bounding box center [132, 208] width 123 height 6
click at [87, 254] on link "Save" at bounding box center [83, 256] width 24 height 10
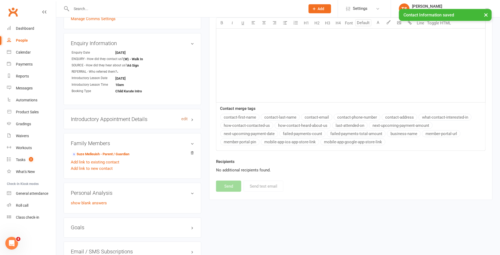
click at [186, 119] on link "edit" at bounding box center [184, 119] width 6 height 5
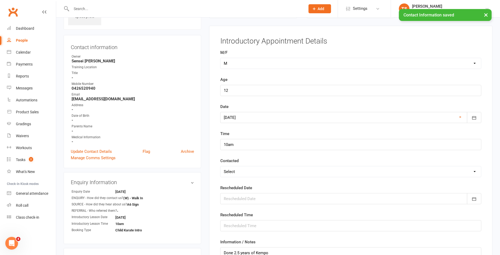
scroll to position [36, 0]
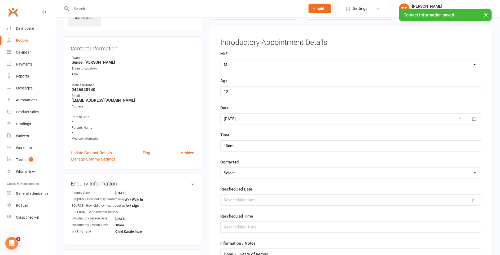
click at [233, 173] on select "Select LMA / TXT Confirmed Rescheduled DNS" at bounding box center [351, 173] width 261 height 11
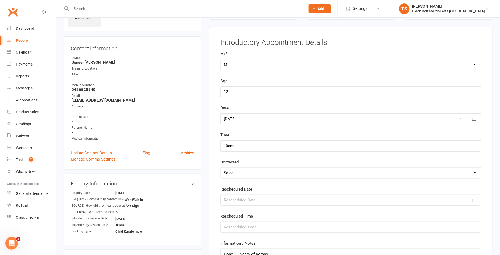
select select "LMA / TXT"
click at [221, 168] on select "Select LMA / TXT Confirmed Rescheduled DNS" at bounding box center [351, 173] width 261 height 11
click at [238, 201] on div at bounding box center [350, 199] width 261 height 11
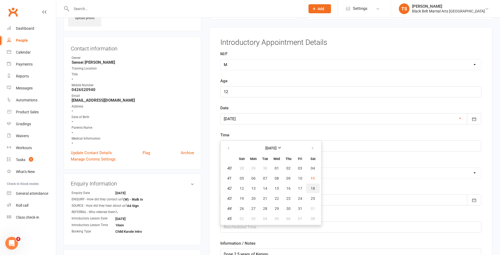
click at [312, 188] on button "18" at bounding box center [313, 188] width 14 height 10
type input "[DATE]"
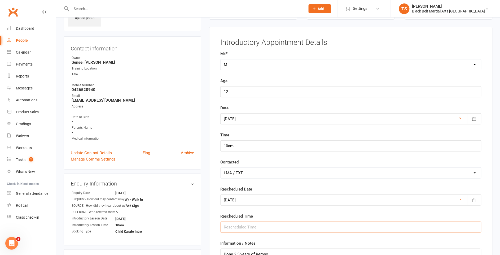
click at [239, 226] on input "text" at bounding box center [350, 226] width 261 height 11
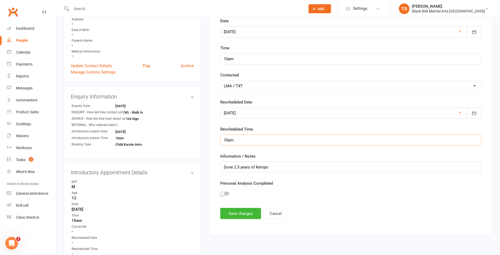
scroll to position [129, 0]
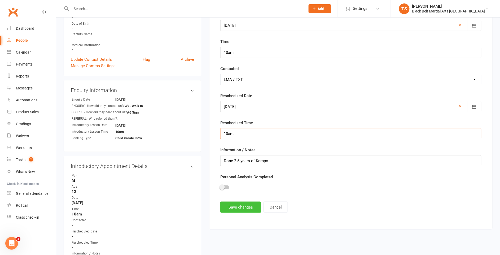
type input "10am"
click at [239, 206] on button "Save changes" at bounding box center [240, 206] width 41 height 11
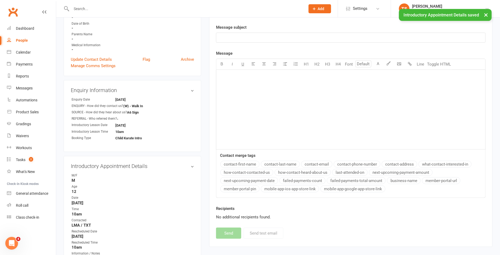
scroll to position [0, 0]
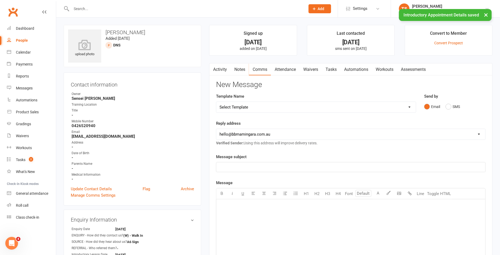
click at [85, 8] on input "text" at bounding box center [186, 8] width 232 height 7
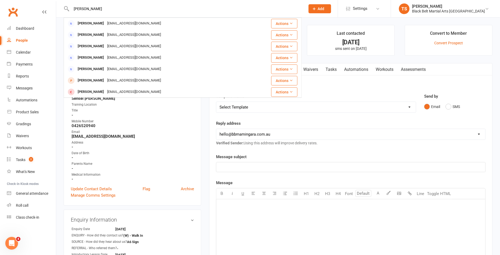
type input "[PERSON_NAME]"
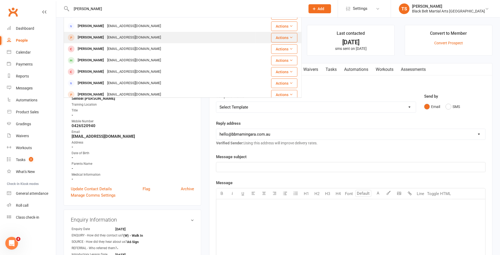
scroll to position [46, 0]
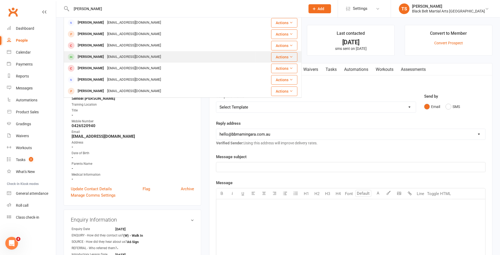
click at [111, 58] on div "[EMAIL_ADDRESS][DOMAIN_NAME]" at bounding box center [134, 57] width 57 height 8
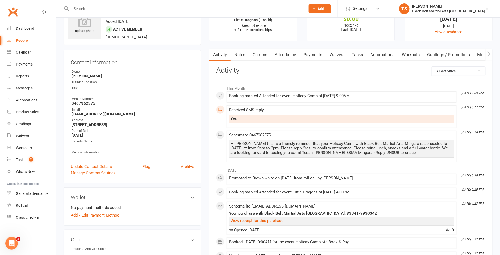
scroll to position [20, 0]
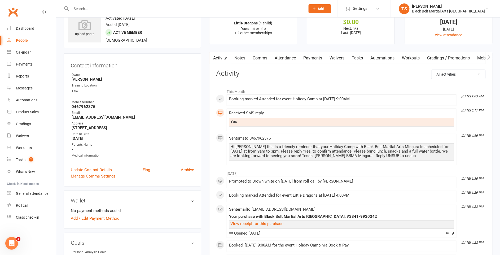
click at [289, 59] on link "Attendance" at bounding box center [285, 58] width 29 height 12
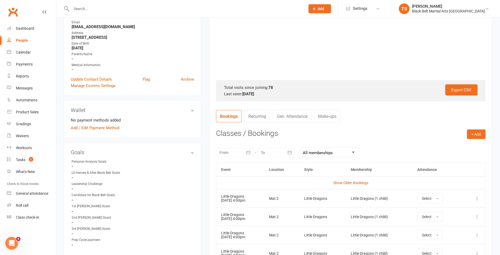
scroll to position [120, 0]
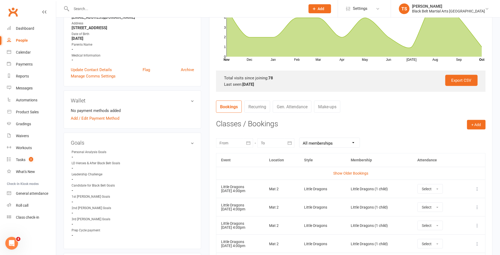
click at [479, 188] on icon at bounding box center [477, 188] width 5 height 5
click at [455, 219] on link "Remove booking" at bounding box center [454, 220] width 52 height 11
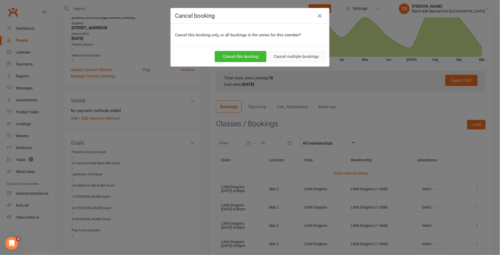
click at [299, 56] on button "Cancel multiple bookings" at bounding box center [296, 56] width 57 height 11
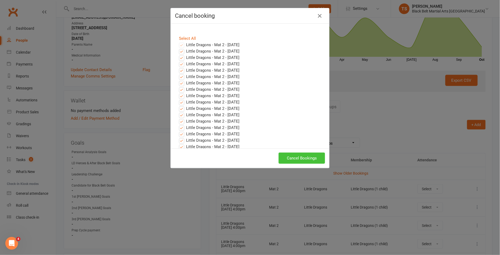
click at [311, 160] on button "Cancel Bookings" at bounding box center [302, 157] width 46 height 11
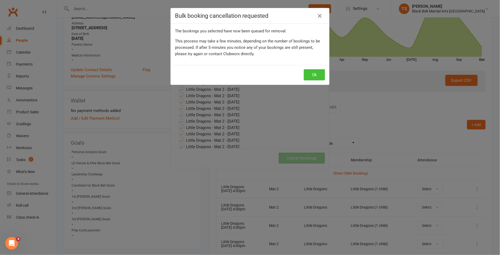
click at [319, 75] on button "Ok" at bounding box center [314, 74] width 21 height 11
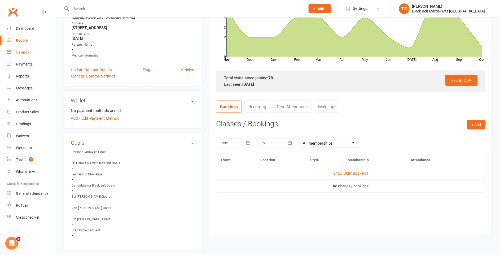
drag, startPoint x: 23, startPoint y: 52, endPoint x: 176, endPoint y: 111, distance: 163.8
click at [23, 52] on div "Calendar" at bounding box center [23, 52] width 15 height 4
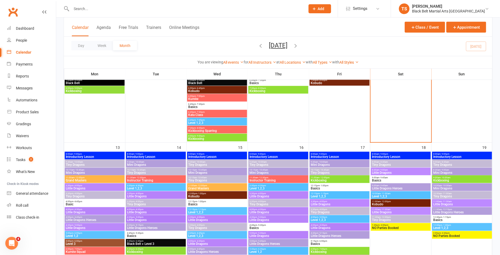
scroll to position [166, 0]
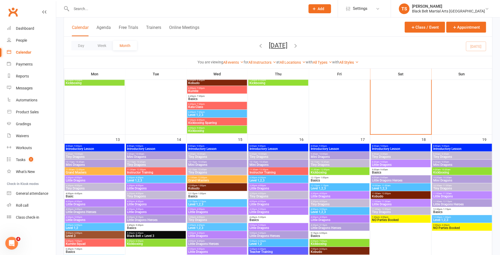
click at [378, 179] on span "Little Dragons Heroes" at bounding box center [401, 180] width 58 height 3
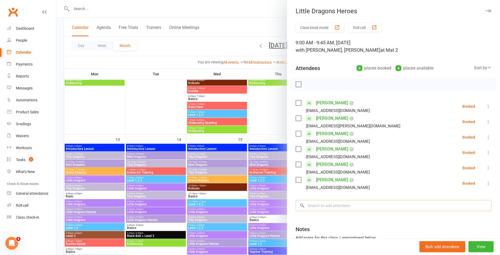
click at [357, 206] on input "search" at bounding box center [394, 205] width 196 height 11
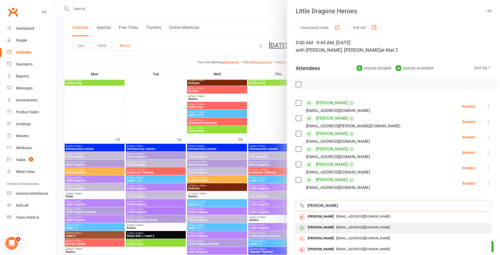
type input "[PERSON_NAME]"
click at [353, 226] on span "[EMAIL_ADDRESS][DOMAIN_NAME]" at bounding box center [363, 227] width 54 height 4
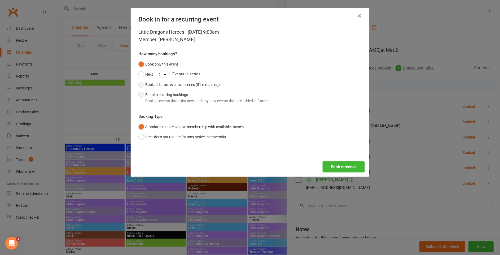
drag, startPoint x: 142, startPoint y: 85, endPoint x: 192, endPoint y: 104, distance: 53.0
click at [142, 85] on button "Book all future events in series (51 remaining)" at bounding box center [178, 85] width 81 height 10
click at [338, 168] on button "Book attendee" at bounding box center [344, 166] width 42 height 11
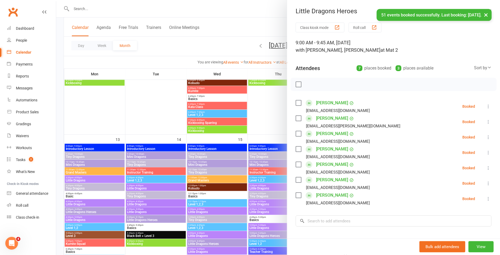
click at [486, 106] on icon at bounding box center [488, 106] width 5 height 5
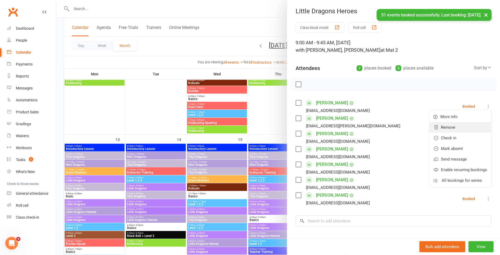
click at [470, 128] on link "Remove" at bounding box center [460, 127] width 62 height 11
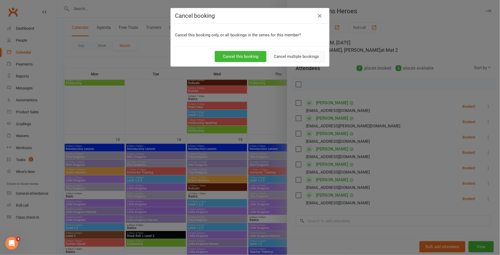
click at [294, 56] on button "Cancel multiple bookings" at bounding box center [296, 56] width 57 height 11
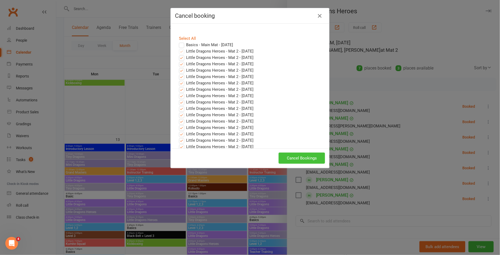
click at [309, 159] on button "Cancel Bookings" at bounding box center [302, 157] width 46 height 11
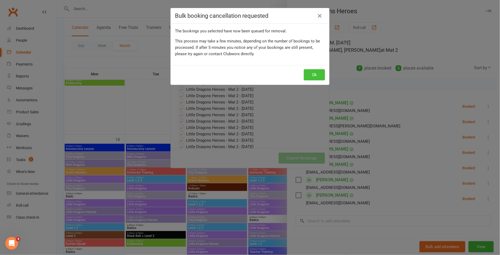
click at [314, 77] on button "Ok" at bounding box center [314, 74] width 21 height 11
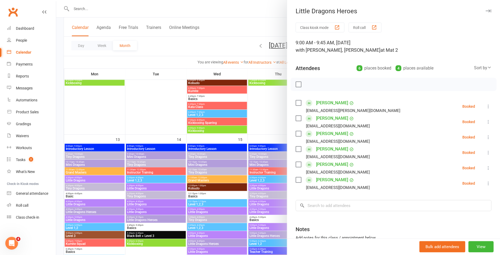
click at [256, 28] on div at bounding box center [278, 127] width 444 height 255
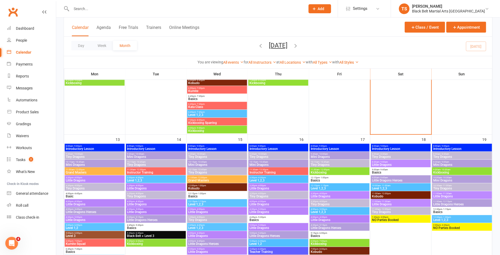
click at [87, 8] on input "text" at bounding box center [186, 8] width 232 height 7
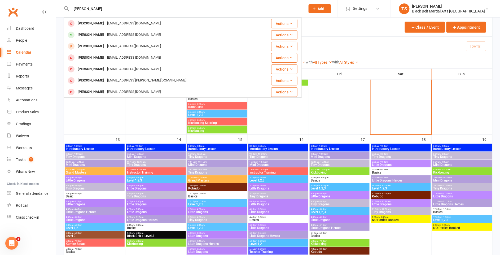
type input "[PERSON_NAME]"
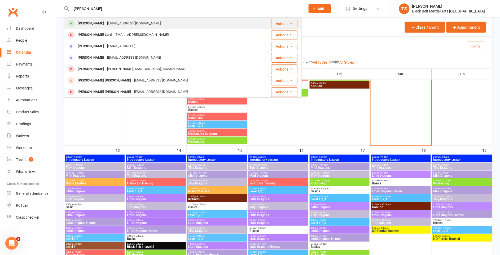
click at [84, 24] on div "[PERSON_NAME]" at bounding box center [90, 24] width 29 height 8
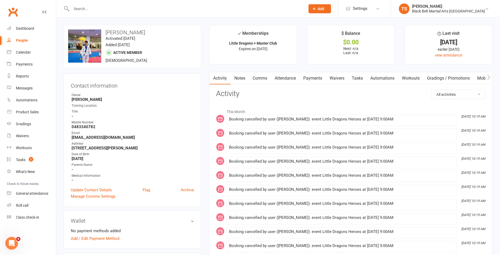
click at [283, 77] on link "Attendance" at bounding box center [285, 78] width 29 height 12
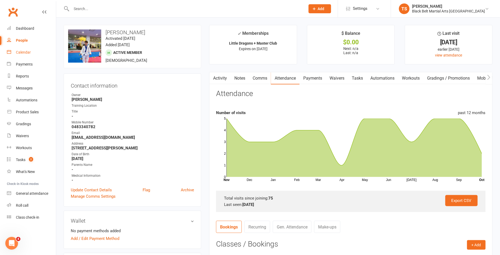
click at [24, 54] on div "Calendar" at bounding box center [23, 52] width 15 height 4
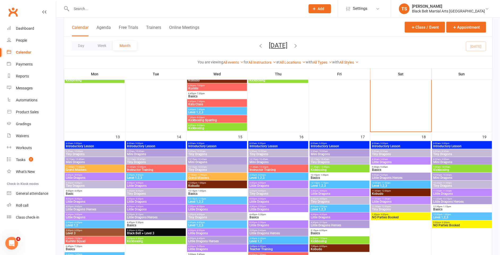
scroll to position [173, 0]
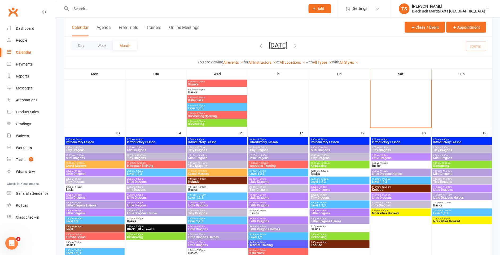
click at [380, 166] on span "Basics" at bounding box center [401, 165] width 58 height 3
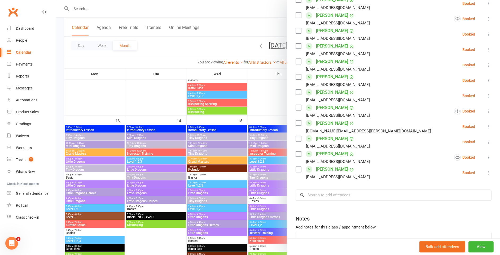
scroll to position [235, 0]
click at [354, 189] on input "search" at bounding box center [394, 194] width 196 height 11
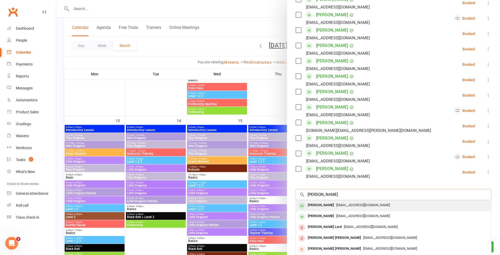
type input "[PERSON_NAME]"
click at [338, 203] on span "[EMAIL_ADDRESS][DOMAIN_NAME]" at bounding box center [363, 205] width 54 height 4
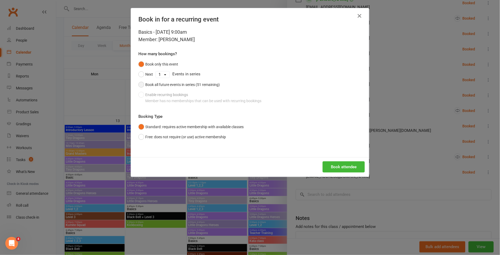
click at [141, 85] on button "Book all future events in series (51 remaining)" at bounding box center [178, 85] width 81 height 10
click at [353, 168] on button "Book attendee" at bounding box center [344, 166] width 42 height 11
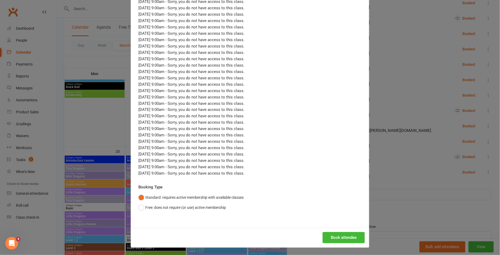
scroll to position [451, 0]
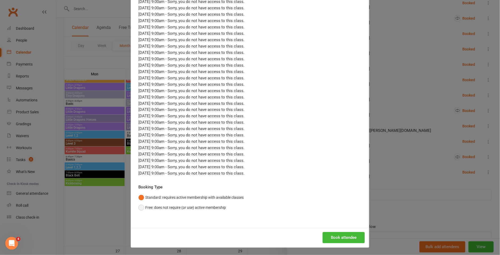
click at [140, 207] on button "Free: does not require (or use) active membership" at bounding box center [181, 208] width 87 height 10
click at [336, 238] on button "Book attendee" at bounding box center [344, 237] width 42 height 11
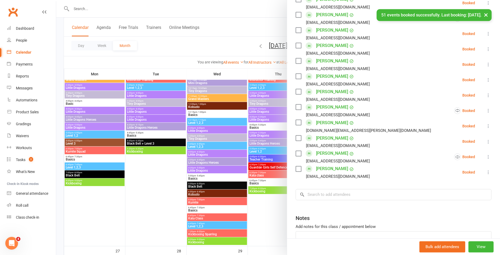
scroll to position [251, 0]
drag, startPoint x: 161, startPoint y: 175, endPoint x: 225, endPoint y: 167, distance: 63.9
click at [161, 175] on div at bounding box center [278, 127] width 444 height 255
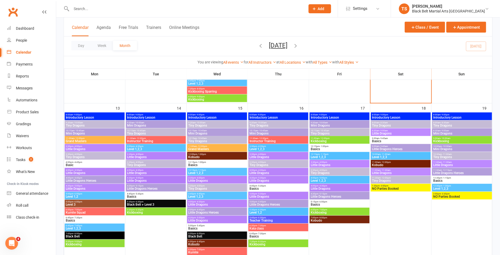
scroll to position [198, 0]
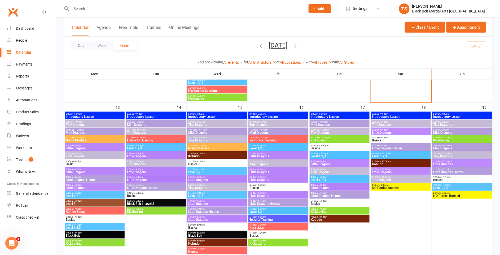
click at [79, 8] on input "text" at bounding box center [186, 8] width 232 height 7
click at [148, 194] on span "4:45pm - 5:30pm" at bounding box center [156, 193] width 58 height 2
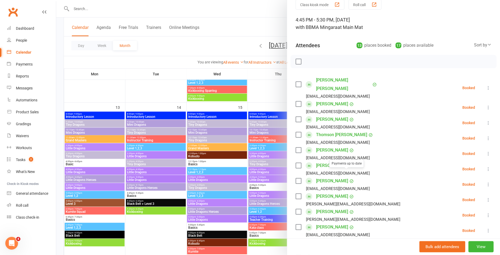
scroll to position [110, 0]
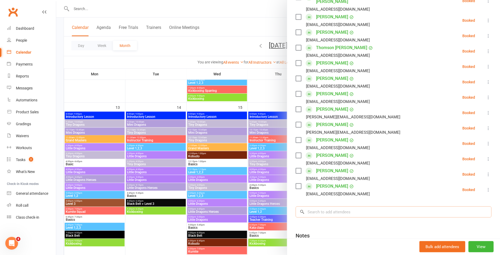
click at [339, 206] on input "search" at bounding box center [394, 211] width 196 height 11
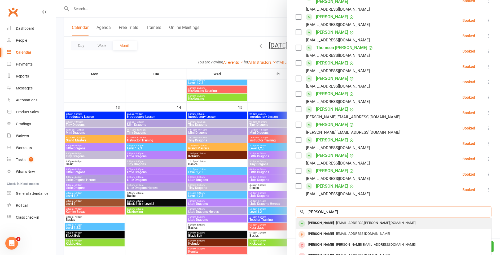
type input "[PERSON_NAME]"
click at [325, 219] on div "[PERSON_NAME]" at bounding box center [321, 223] width 30 height 8
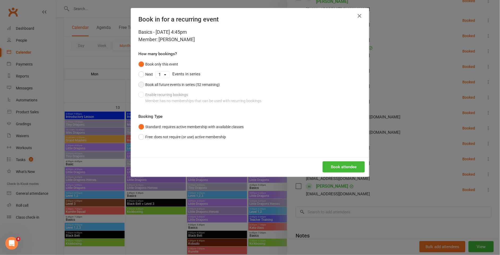
drag, startPoint x: 141, startPoint y: 85, endPoint x: 228, endPoint y: 120, distance: 93.0
click at [142, 85] on button "Book all future events in series (52 remaining)" at bounding box center [178, 85] width 81 height 10
click at [341, 166] on button "Book attendee" at bounding box center [344, 166] width 42 height 11
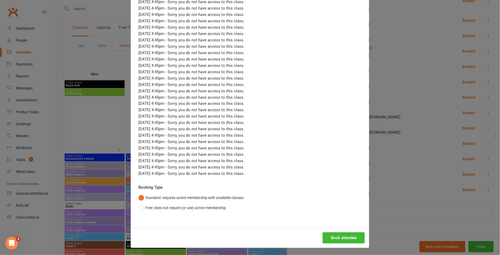
scroll to position [814, 0]
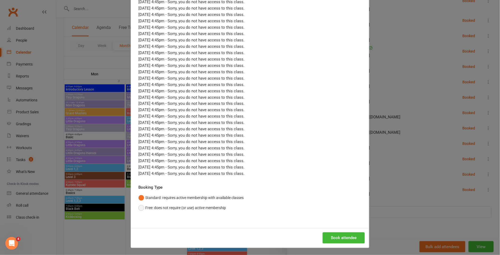
click at [144, 208] on button "Free: does not require (or use) active membership" at bounding box center [181, 208] width 87 height 10
click at [363, 236] on button "Book attendee" at bounding box center [344, 237] width 42 height 11
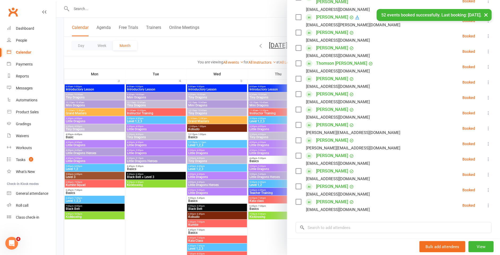
scroll to position [0, 0]
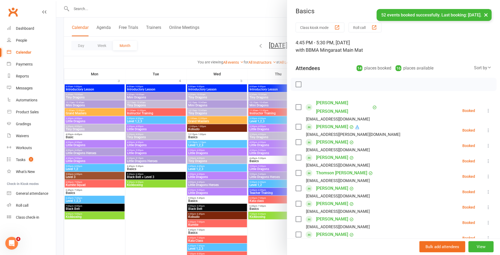
click at [331, 122] on link "[PERSON_NAME]" at bounding box center [332, 126] width 32 height 8
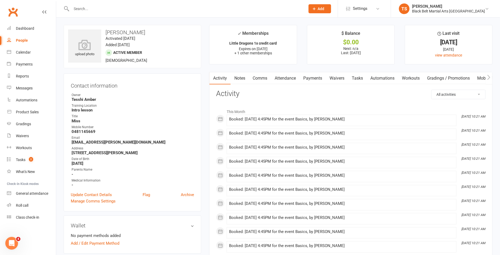
scroll to position [2, 0]
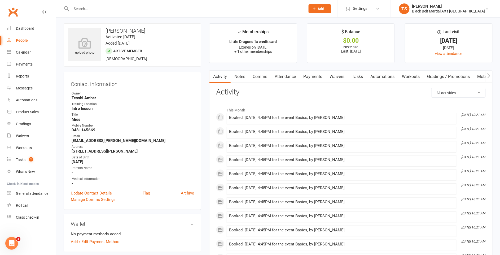
click at [287, 74] on link "Attendance" at bounding box center [285, 77] width 29 height 12
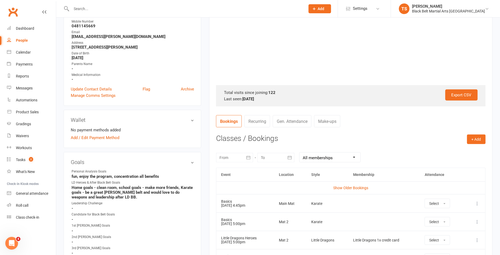
scroll to position [256, 0]
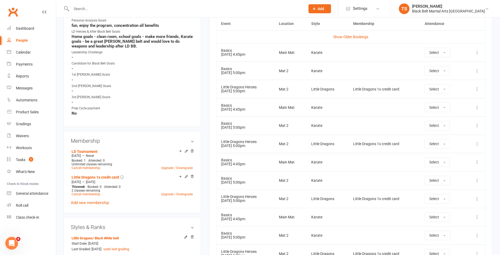
click at [478, 68] on icon at bounding box center [477, 70] width 5 height 5
click at [452, 101] on link "Remove booking" at bounding box center [454, 102] width 52 height 11
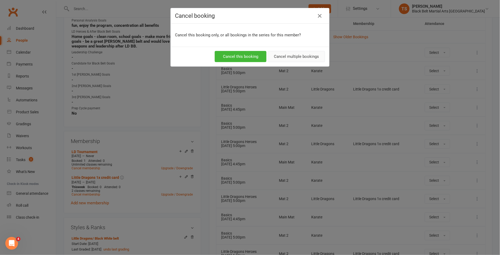
click at [290, 54] on button "Cancel multiple bookings" at bounding box center [296, 56] width 57 height 11
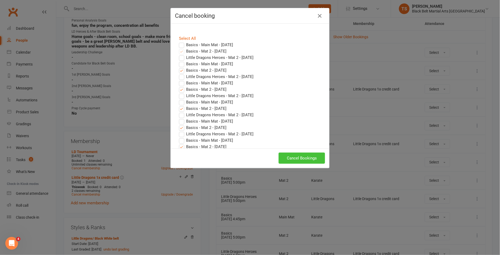
click at [310, 160] on button "Cancel Bookings" at bounding box center [302, 157] width 46 height 11
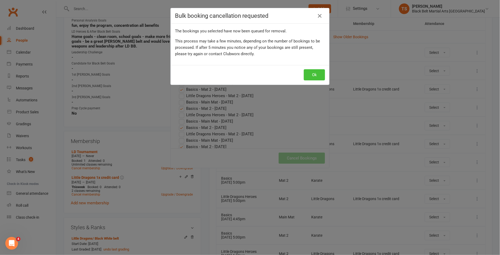
click at [315, 73] on button "Ok" at bounding box center [314, 74] width 21 height 11
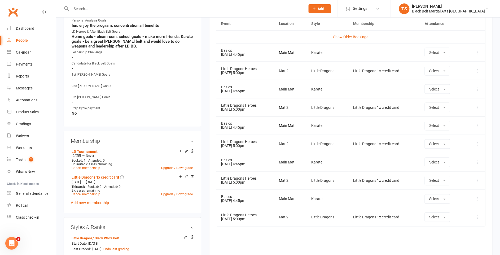
click at [478, 69] on icon at bounding box center [477, 70] width 5 height 5
click at [460, 102] on link "Remove booking" at bounding box center [454, 102] width 52 height 11
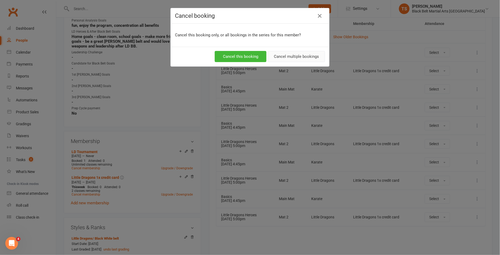
drag, startPoint x: 302, startPoint y: 55, endPoint x: 281, endPoint y: 46, distance: 23.5
click at [302, 55] on button "Cancel multiple bookings" at bounding box center [296, 56] width 57 height 11
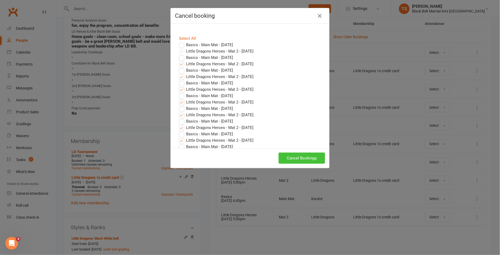
click at [316, 161] on button "Cancel Bookings" at bounding box center [302, 157] width 46 height 11
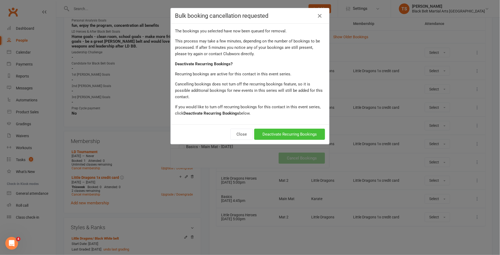
click at [299, 129] on button "Deactivate Recurring Bookings" at bounding box center [289, 134] width 71 height 11
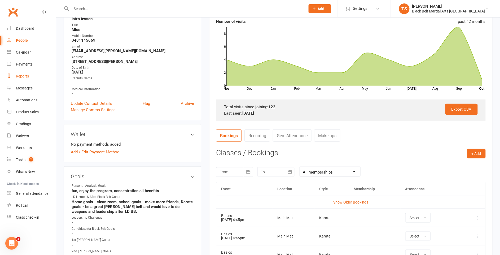
scroll to position [87, 0]
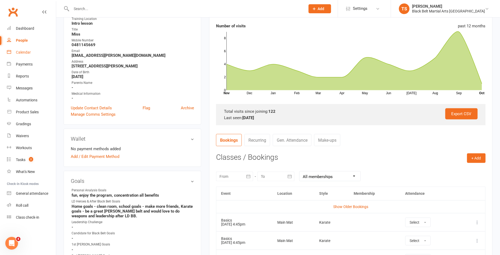
click at [24, 54] on div "Calendar" at bounding box center [23, 52] width 15 height 4
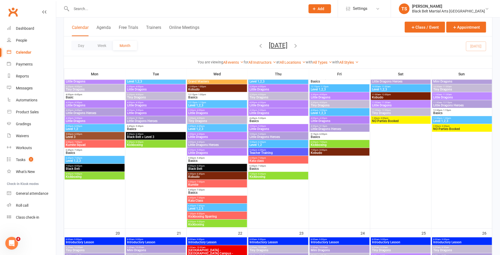
scroll to position [284, 0]
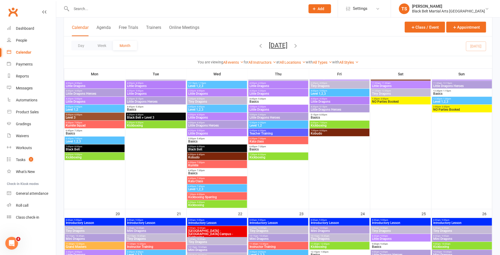
click at [256, 101] on span "Basics" at bounding box center [278, 101] width 58 height 3
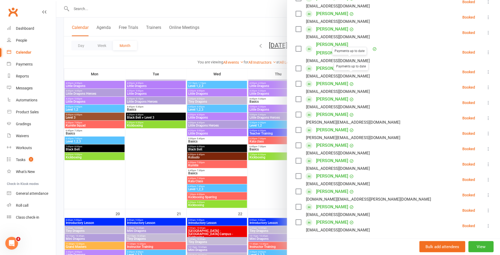
scroll to position [112, 0]
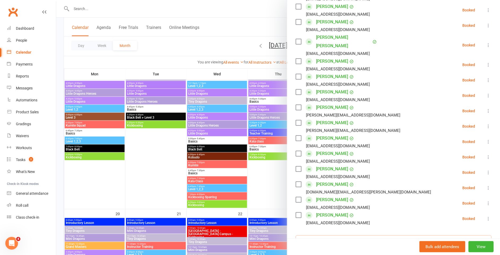
click at [368, 235] on input "search" at bounding box center [394, 240] width 196 height 11
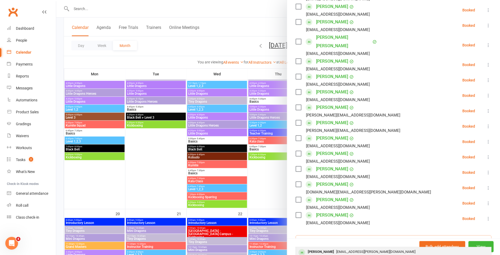
type input "[PERSON_NAME]"
click at [338, 249] on span "[EMAIL_ADDRESS][PERSON_NAME][DOMAIN_NAME]" at bounding box center [375, 251] width 79 height 4
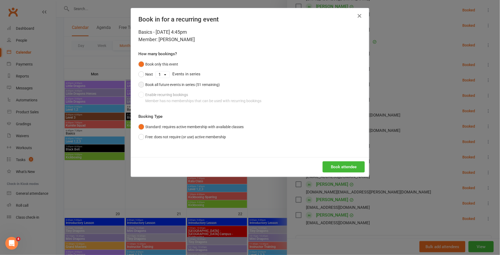
drag, startPoint x: 141, startPoint y: 85, endPoint x: 270, endPoint y: 136, distance: 138.8
click at [142, 86] on button "Book all future events in series (51 remaining)" at bounding box center [178, 85] width 81 height 10
drag, startPoint x: 347, startPoint y: 165, endPoint x: 223, endPoint y: 149, distance: 125.1
click at [347, 165] on button "Book attendee" at bounding box center [344, 166] width 42 height 11
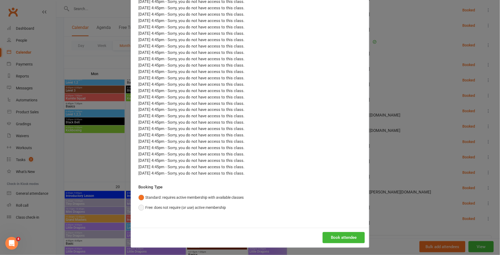
scroll to position [318, 0]
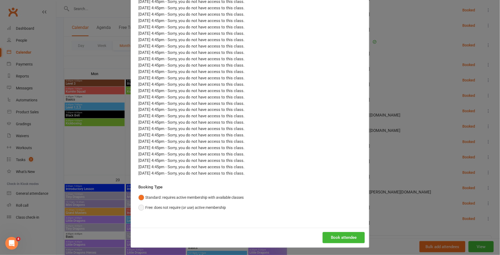
click at [142, 209] on button "Free: does not require (or use) active membership" at bounding box center [181, 208] width 87 height 10
click at [356, 241] on button "Book attendee" at bounding box center [344, 237] width 42 height 11
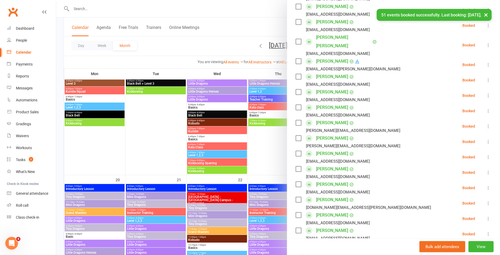
drag, startPoint x: 200, startPoint y: 11, endPoint x: 132, endPoint y: 8, distance: 68.0
click at [200, 9] on div "× 51 events booked successfully. Last booking: [DATE]." at bounding box center [246, 9] width 493 height 0
drag, startPoint x: 128, startPoint y: 8, endPoint x: 113, endPoint y: 6, distance: 15.2
click at [128, 8] on div at bounding box center [278, 127] width 444 height 255
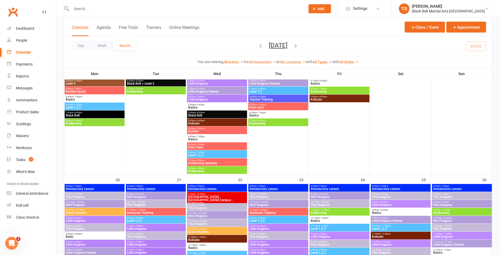
drag, startPoint x: 112, startPoint y: 7, endPoint x: 105, endPoint y: 8, distance: 7.0
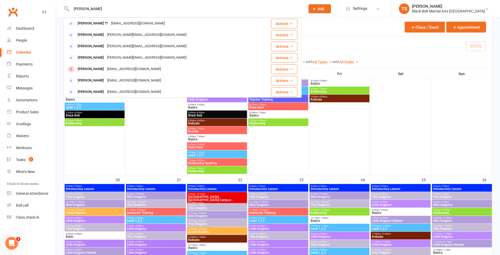
type input "[PERSON_NAME]"
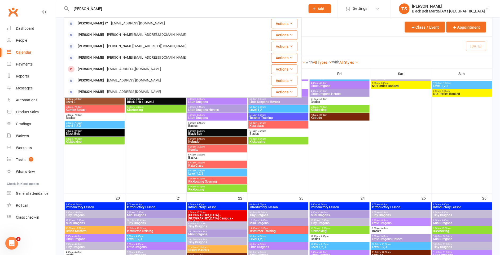
scroll to position [295, 0]
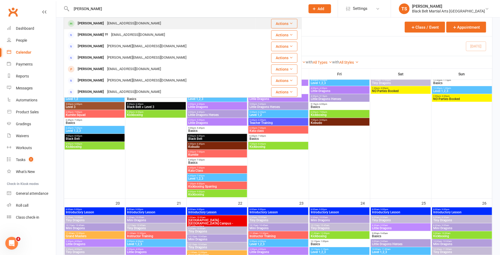
click at [106, 25] on div "[EMAIL_ADDRESS][DOMAIN_NAME]" at bounding box center [134, 24] width 57 height 8
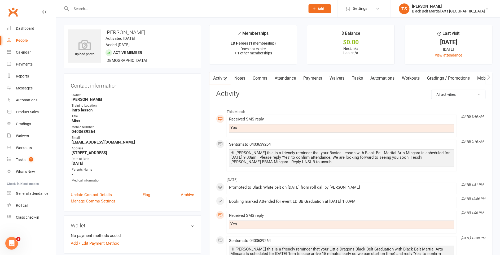
drag, startPoint x: 283, startPoint y: 78, endPoint x: 285, endPoint y: 80, distance: 3.6
click at [283, 78] on link "Attendance" at bounding box center [285, 78] width 29 height 12
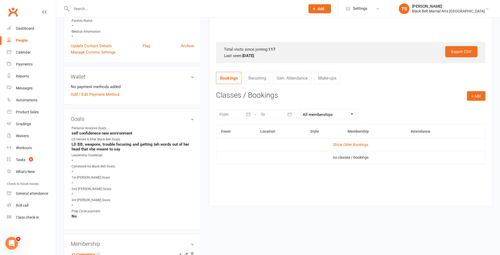
scroll to position [178, 0]
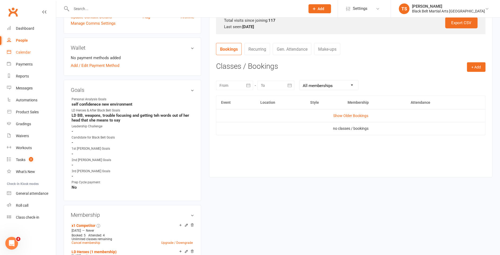
click at [21, 55] on link "Calendar" at bounding box center [31, 52] width 49 height 12
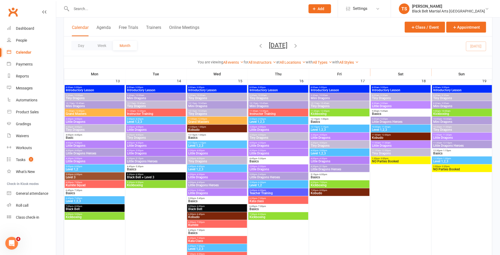
scroll to position [235, 0]
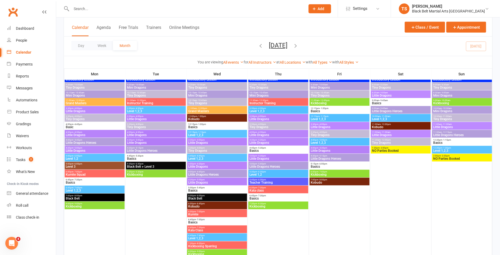
click at [147, 158] on span "Basics" at bounding box center [156, 158] width 58 height 3
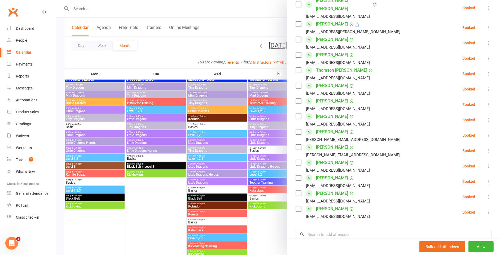
scroll to position [103, 0]
click at [354, 229] on input "search" at bounding box center [394, 234] width 196 height 11
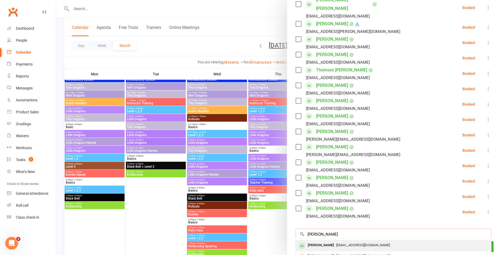
type input "[PERSON_NAME]"
click at [324, 241] on div "[PERSON_NAME]" at bounding box center [321, 245] width 30 height 8
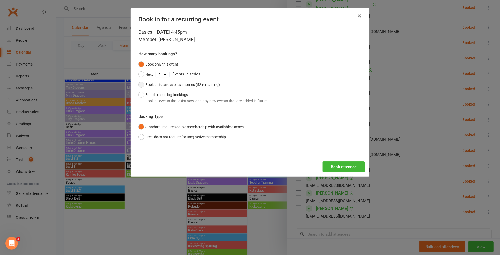
drag, startPoint x: 142, startPoint y: 85, endPoint x: 231, endPoint y: 133, distance: 100.6
click at [142, 85] on button "Book all future events in series (52 remaining)" at bounding box center [178, 85] width 81 height 10
click at [141, 141] on button "Free: does not require (or use) active membership" at bounding box center [181, 137] width 87 height 10
click at [337, 169] on button "Book attendee" at bounding box center [344, 166] width 42 height 11
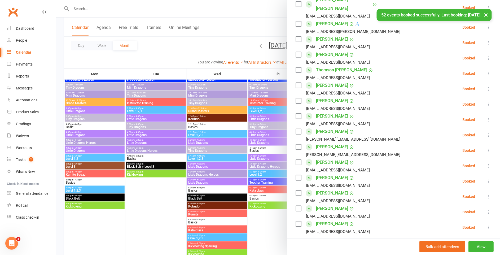
click at [210, 187] on div at bounding box center [278, 127] width 444 height 255
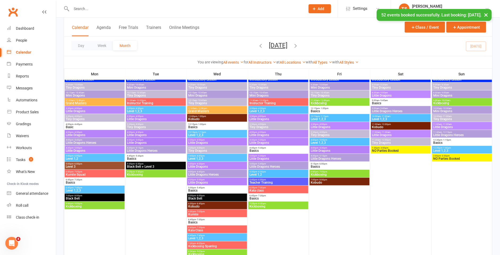
click at [210, 187] on span "5:00pm - 5:45pm" at bounding box center [217, 188] width 58 height 2
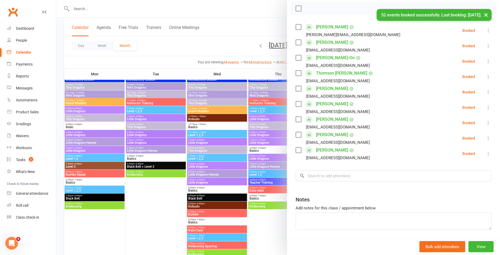
scroll to position [87, 0]
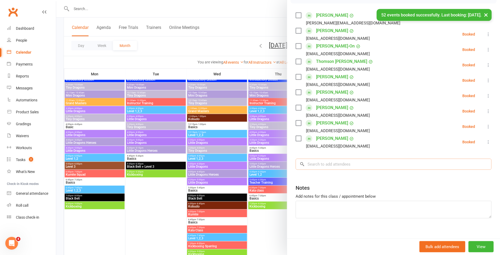
click at [322, 166] on input "search" at bounding box center [394, 164] width 196 height 11
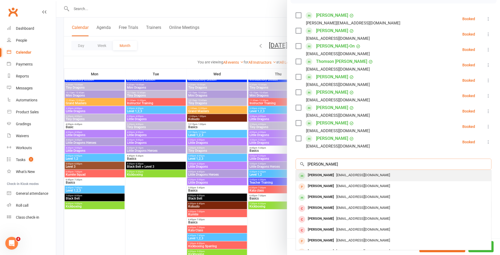
type input "[PERSON_NAME]"
click at [324, 177] on div "[PERSON_NAME]" at bounding box center [321, 175] width 30 height 8
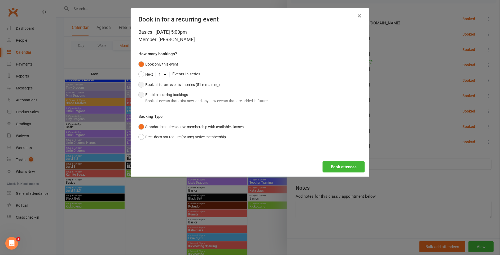
drag, startPoint x: 141, startPoint y: 85, endPoint x: 145, endPoint y: 103, distance: 18.0
click at [141, 85] on button "Book all future events in series (51 remaining)" at bounding box center [178, 85] width 81 height 10
drag, startPoint x: 141, startPoint y: 138, endPoint x: 165, endPoint y: 141, distance: 25.1
click at [141, 138] on button "Free: does not require (or use) active membership" at bounding box center [181, 137] width 87 height 10
click at [337, 170] on button "Book attendee" at bounding box center [344, 166] width 42 height 11
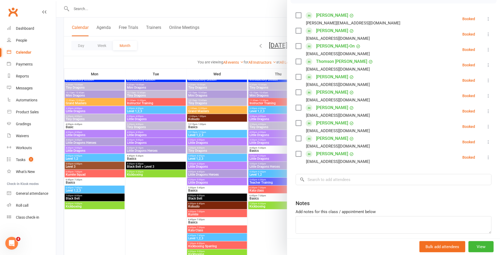
drag, startPoint x: 240, startPoint y: 29, endPoint x: 182, endPoint y: 30, distance: 58.1
click at [240, 29] on div at bounding box center [278, 127] width 444 height 255
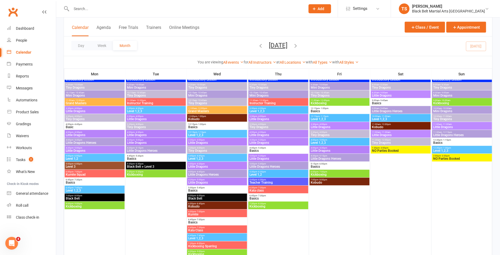
click at [84, 7] on input "text" at bounding box center [186, 8] width 232 height 7
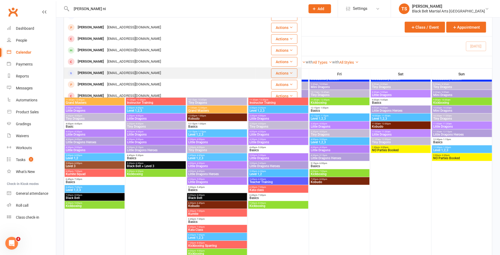
scroll to position [0, 0]
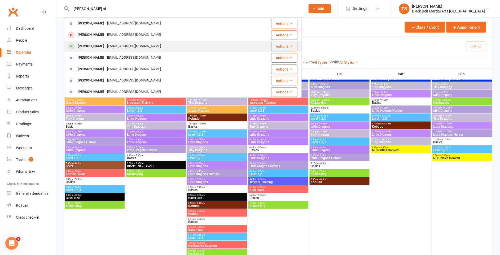
type input "[PERSON_NAME] ni"
click at [107, 48] on div "[EMAIL_ADDRESS][DOMAIN_NAME]" at bounding box center [134, 46] width 57 height 8
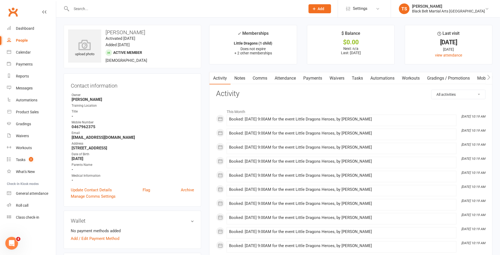
click at [284, 80] on link "Attendance" at bounding box center [285, 78] width 29 height 12
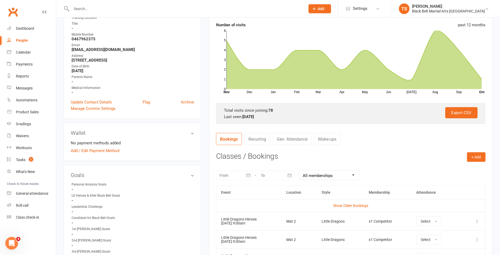
scroll to position [87, 0]
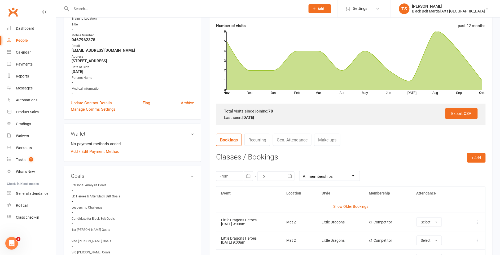
drag, startPoint x: 118, startPoint y: 4, endPoint x: 116, endPoint y: 7, distance: 3.7
click at [118, 5] on div at bounding box center [183, 8] width 238 height 17
click at [116, 7] on input "text" at bounding box center [186, 8] width 232 height 7
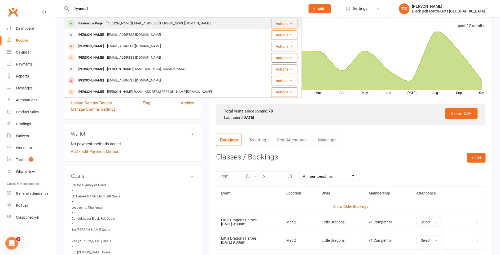
type input "illyanna l"
click at [113, 21] on div "[PERSON_NAME][EMAIL_ADDRESS][PERSON_NAME][DOMAIN_NAME]" at bounding box center [158, 24] width 108 height 8
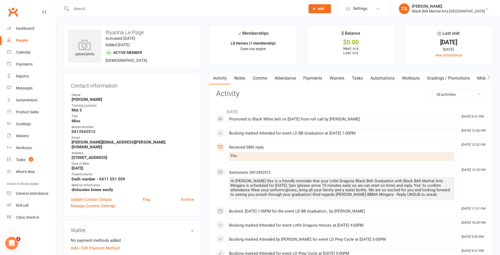
drag, startPoint x: 259, startPoint y: 79, endPoint x: 289, endPoint y: 85, distance: 30.5
click at [259, 79] on link "Comms" at bounding box center [260, 78] width 22 height 12
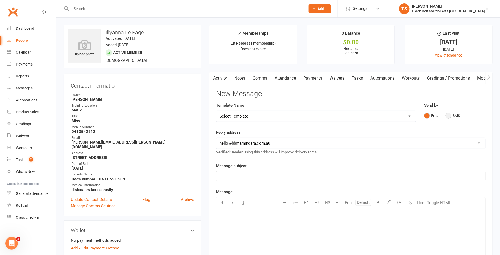
click at [449, 116] on button "SMS" at bounding box center [453, 116] width 14 height 10
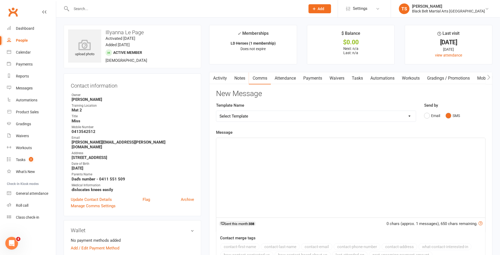
click at [342, 157] on div "﻿" at bounding box center [350, 178] width 269 height 80
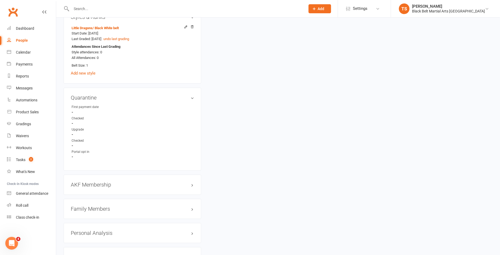
scroll to position [464, 0]
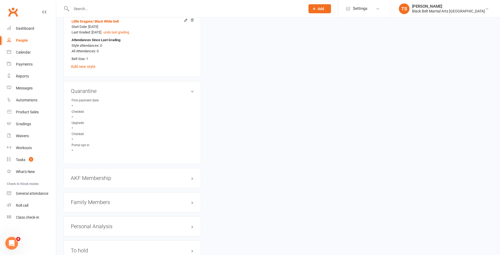
click at [85, 199] on h3 "Family Members" at bounding box center [132, 202] width 123 height 6
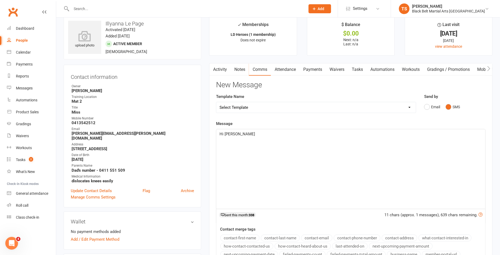
scroll to position [0, 0]
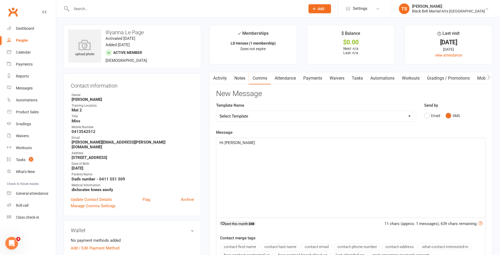
click at [245, 144] on p "Hi [PERSON_NAME]" at bounding box center [351, 142] width 263 height 6
click at [272, 143] on span "Hi [PERSON_NAME], I just want to congradulate [PERSON_NAME]" at bounding box center [278, 142] width 116 height 5
click at [311, 142] on p "Hi [PERSON_NAME], I just want to congratulate [PERSON_NAME]" at bounding box center [351, 142] width 263 height 6
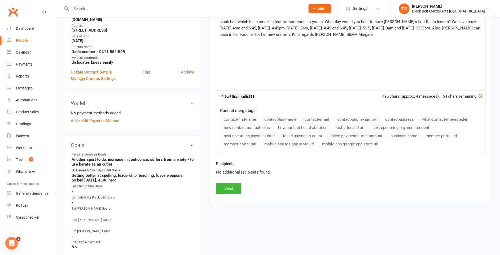
scroll to position [138, 0]
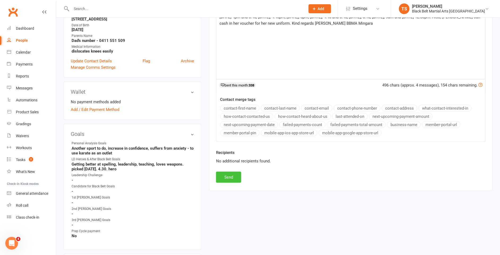
click at [226, 177] on button "Send" at bounding box center [228, 177] width 25 height 11
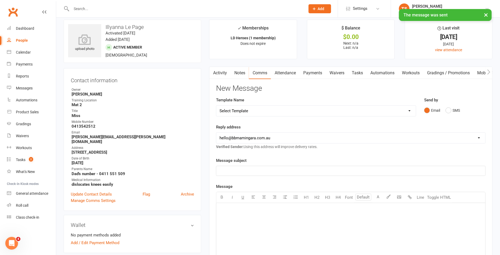
scroll to position [0, 0]
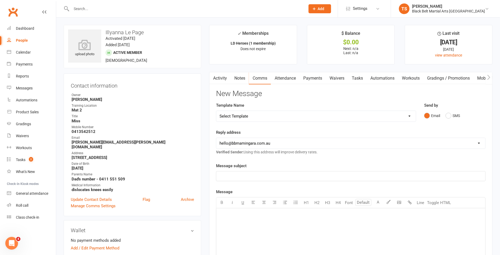
drag, startPoint x: 217, startPoint y: 78, endPoint x: 219, endPoint y: 80, distance: 3.2
click at [217, 78] on link "Activity" at bounding box center [219, 78] width 21 height 12
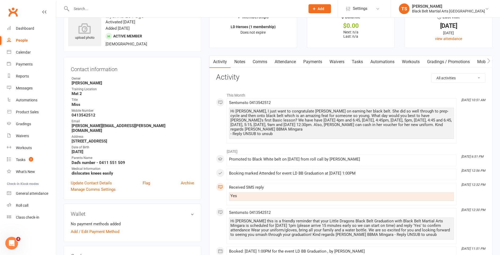
scroll to position [18, 0]
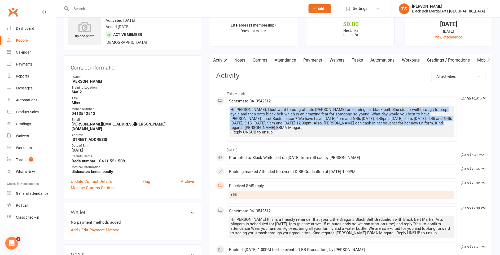
drag, startPoint x: 448, startPoint y: 122, endPoint x: 229, endPoint y: 110, distance: 218.8
click at [229, 110] on div "Hi [PERSON_NAME], I just want to congratulate [PERSON_NAME] on earning her blac…" at bounding box center [341, 121] width 225 height 31
copy div "Hi [PERSON_NAME], I just want to congratulate [PERSON_NAME] on earning her blac…"
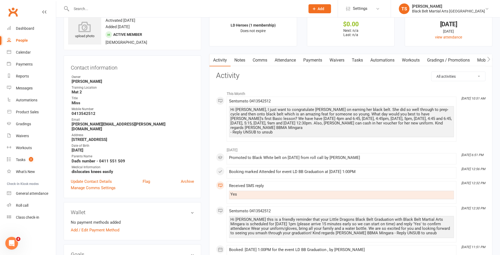
click at [126, 9] on input "text" at bounding box center [186, 8] width 232 height 7
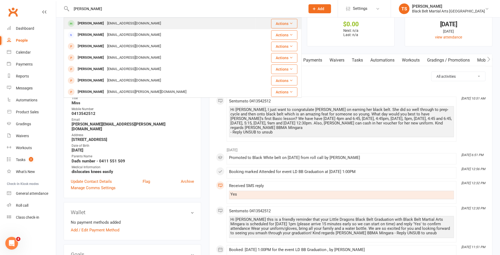
type input "[PERSON_NAME]"
click at [125, 24] on div "[EMAIL_ADDRESS][DOMAIN_NAME]" at bounding box center [134, 24] width 57 height 8
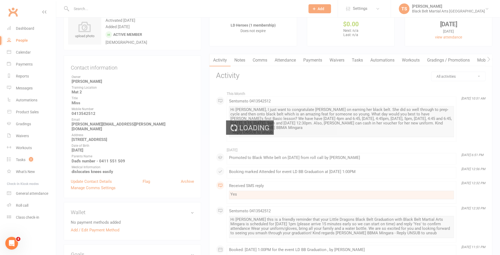
scroll to position [19, 0]
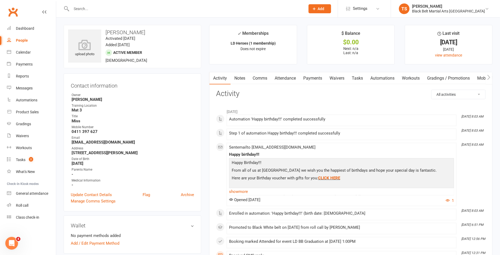
click at [258, 78] on link "Comms" at bounding box center [260, 78] width 22 height 12
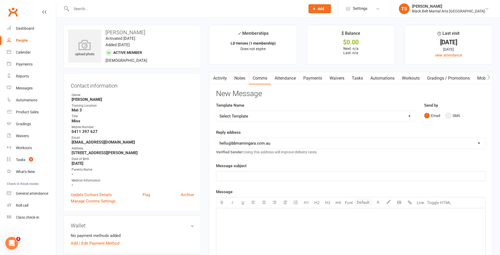
click at [449, 116] on button "SMS" at bounding box center [453, 116] width 14 height 10
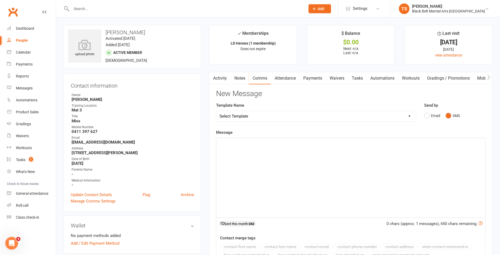
click at [395, 143] on p "﻿" at bounding box center [351, 142] width 263 height 6
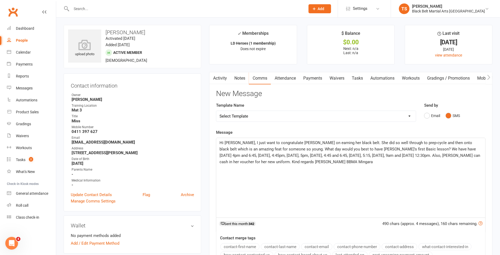
click at [238, 143] on span "Hi [PERSON_NAME], I just want to congratulate [PERSON_NAME] on earning her blac…" at bounding box center [351, 152] width 262 height 24
drag, startPoint x: 297, startPoint y: 142, endPoint x: 283, endPoint y: 143, distance: 13.6
click at [283, 143] on span "Hi [PERSON_NAME], I just want to congratulate [PERSON_NAME] on earning her blac…" at bounding box center [351, 152] width 262 height 24
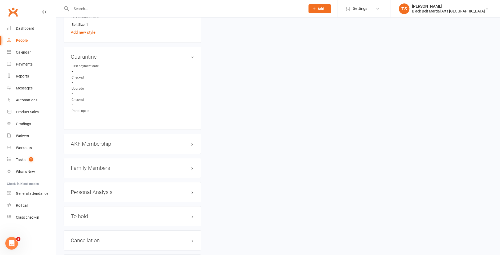
scroll to position [494, 0]
click at [91, 165] on h3 "Family Members" at bounding box center [132, 167] width 123 height 6
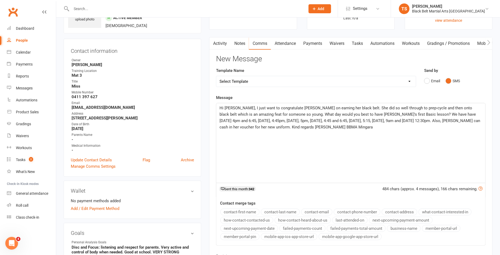
scroll to position [0, 0]
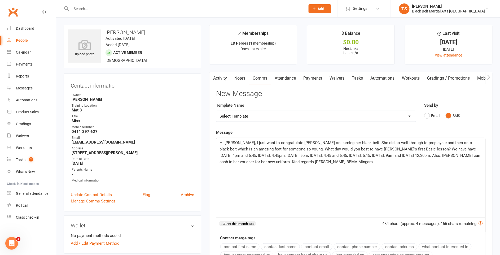
click at [234, 143] on span "Hi [PERSON_NAME], I just want to congratulate [PERSON_NAME] on earning her blac…" at bounding box center [351, 152] width 262 height 24
drag, startPoint x: 245, startPoint y: 143, endPoint x: 248, endPoint y: 147, distance: 5.3
click at [245, 143] on span "Hi [PERSON_NAME], I just want to congratulate [PERSON_NAME] on earning her blac…" at bounding box center [351, 152] width 262 height 24
drag, startPoint x: 321, startPoint y: 149, endPoint x: 317, endPoint y: 172, distance: 22.9
click at [321, 149] on span "Hi [PERSON_NAME], I just want to congratulate [PERSON_NAME] on earning her blac…" at bounding box center [351, 152] width 262 height 24
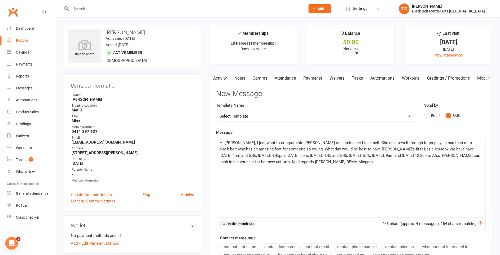
drag, startPoint x: 355, startPoint y: 149, endPoint x: 357, endPoint y: 171, distance: 22.4
click at [355, 149] on span "Hi [PERSON_NAME], I just want to congratulate [PERSON_NAME] on earning her blac…" at bounding box center [351, 152] width 262 height 24
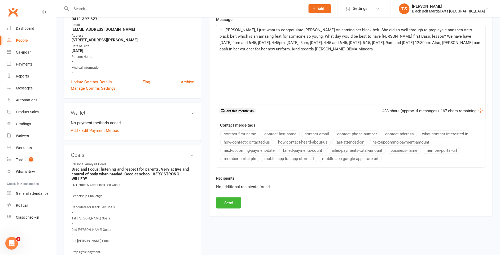
scroll to position [113, 0]
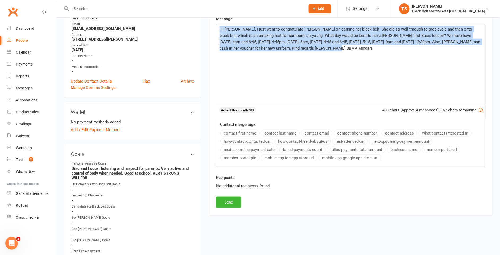
drag, startPoint x: 323, startPoint y: 47, endPoint x: 216, endPoint y: 26, distance: 108.7
click at [216, 26] on div "Hi [PERSON_NAME], I just want to congratulate [PERSON_NAME] on earning her blac…" at bounding box center [350, 64] width 269 height 80
copy span "Hi [PERSON_NAME], I just want to congratulate [PERSON_NAME] on earning her blac…"
click at [230, 201] on button "Send" at bounding box center [228, 201] width 25 height 11
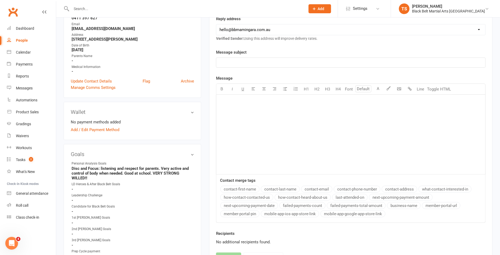
click at [93, 8] on input "text" at bounding box center [186, 8] width 232 height 7
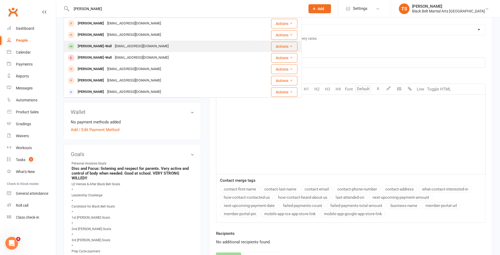
type input "[PERSON_NAME]"
click at [109, 45] on div "[PERSON_NAME]-Wall" at bounding box center [94, 46] width 37 height 8
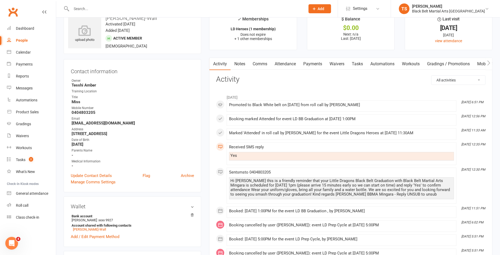
scroll to position [15, 0]
click at [264, 63] on link "Comms" at bounding box center [260, 63] width 22 height 12
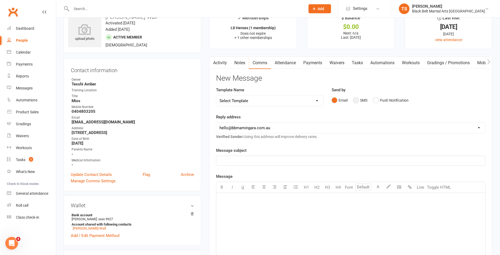
drag, startPoint x: 354, startPoint y: 100, endPoint x: 343, endPoint y: 118, distance: 22.1
click at [354, 100] on button "SMS" at bounding box center [360, 100] width 14 height 10
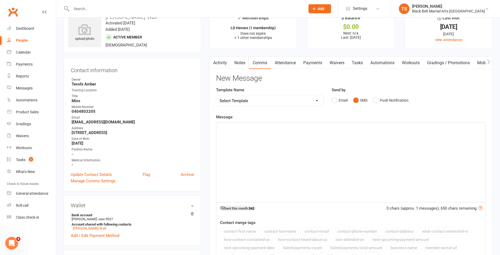
click at [332, 138] on div "﻿" at bounding box center [350, 162] width 269 height 80
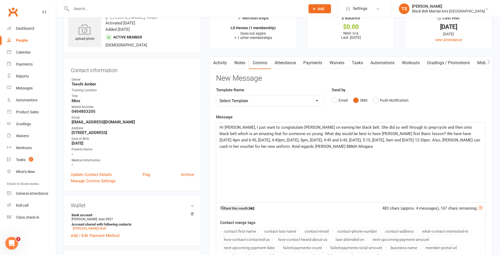
drag, startPoint x: 242, startPoint y: 128, endPoint x: 243, endPoint y: 131, distance: 3.6
click at [242, 128] on span "Hi [PERSON_NAME], I just want to congratulate [PERSON_NAME] on earning her blac…" at bounding box center [351, 137] width 262 height 24
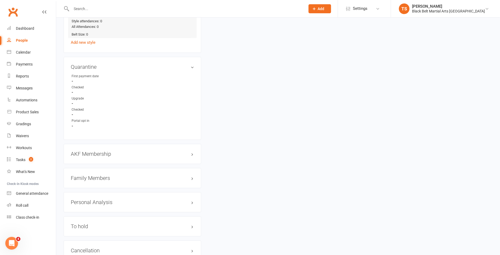
scroll to position [515, 0]
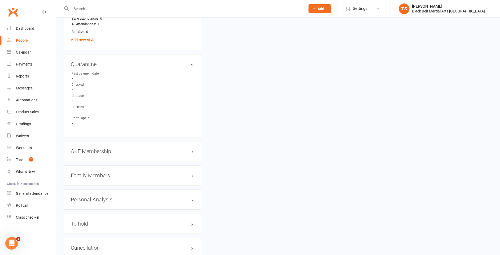
click at [85, 173] on h3 "Family Members" at bounding box center [132, 175] width 123 height 6
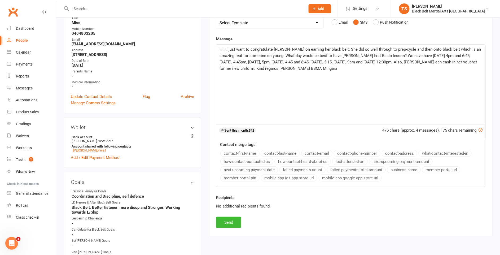
scroll to position [62, 0]
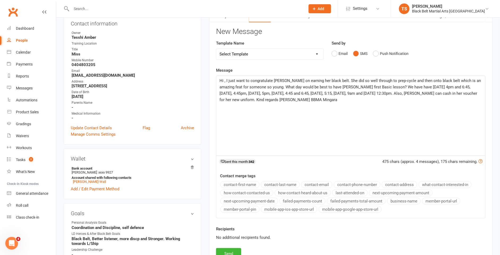
click at [224, 79] on span "Hi , I just want to congratulate [PERSON_NAME] on earning her black belt. She d…" at bounding box center [351, 90] width 262 height 24
drag, startPoint x: 292, startPoint y: 81, endPoint x: 282, endPoint y: 82, distance: 10.1
click at [282, 82] on p "Hi [PERSON_NAME], I just want to congratulate [PERSON_NAME] on earning her blac…" at bounding box center [351, 89] width 263 height 25
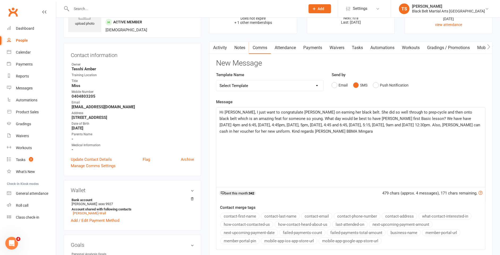
scroll to position [4, 0]
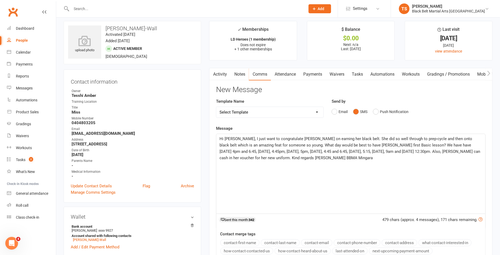
drag, startPoint x: 352, startPoint y: 144, endPoint x: 351, endPoint y: 154, distance: 9.8
click at [352, 144] on span "Hi [PERSON_NAME], I just want to congratulate [PERSON_NAME] on earning her blac…" at bounding box center [351, 148] width 262 height 24
drag, startPoint x: 420, startPoint y: 151, endPoint x: 407, endPoint y: 152, distance: 13.0
click at [407, 152] on span "Hi [PERSON_NAME], I just want to congratulate [PERSON_NAME] on earning her blac…" at bounding box center [351, 148] width 262 height 24
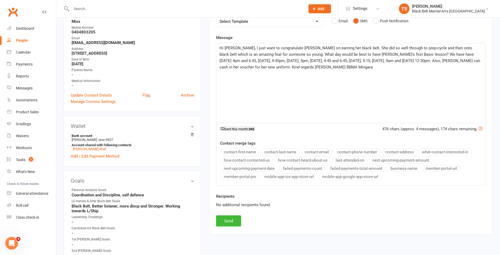
scroll to position [111, 0]
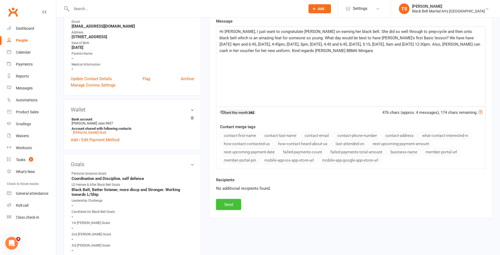
drag, startPoint x: 234, startPoint y: 204, endPoint x: 254, endPoint y: 202, distance: 20.2
click at [234, 204] on button "Send" at bounding box center [228, 204] width 25 height 11
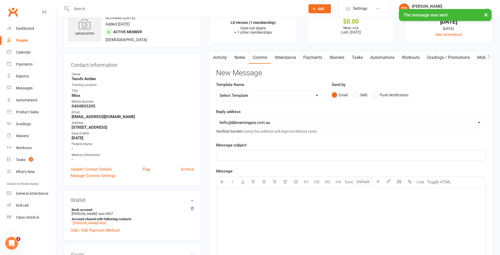
scroll to position [0, 0]
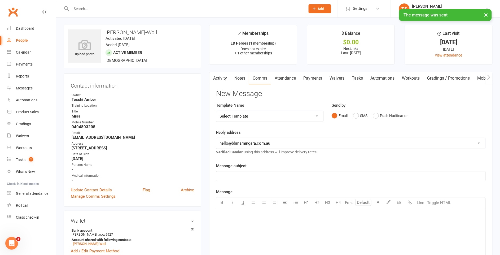
click at [223, 79] on link "Activity" at bounding box center [219, 78] width 21 height 12
